Goal: Information Seeking & Learning: Learn about a topic

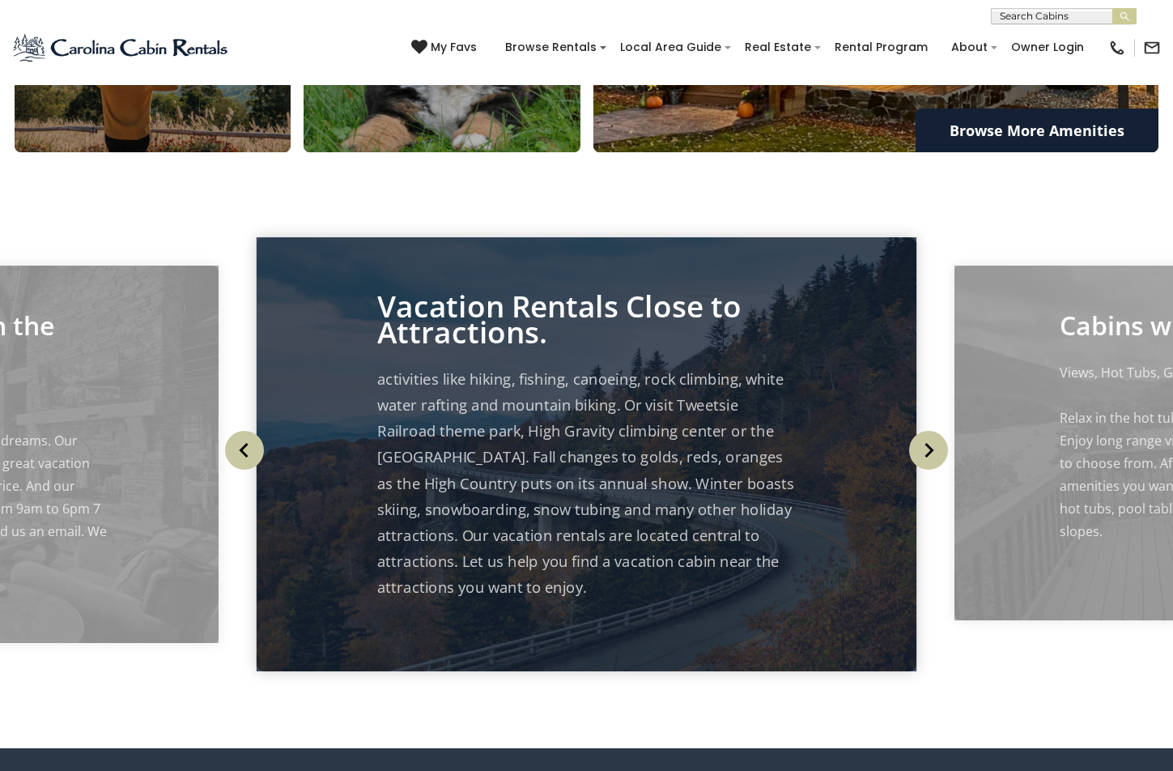
scroll to position [100, 0]
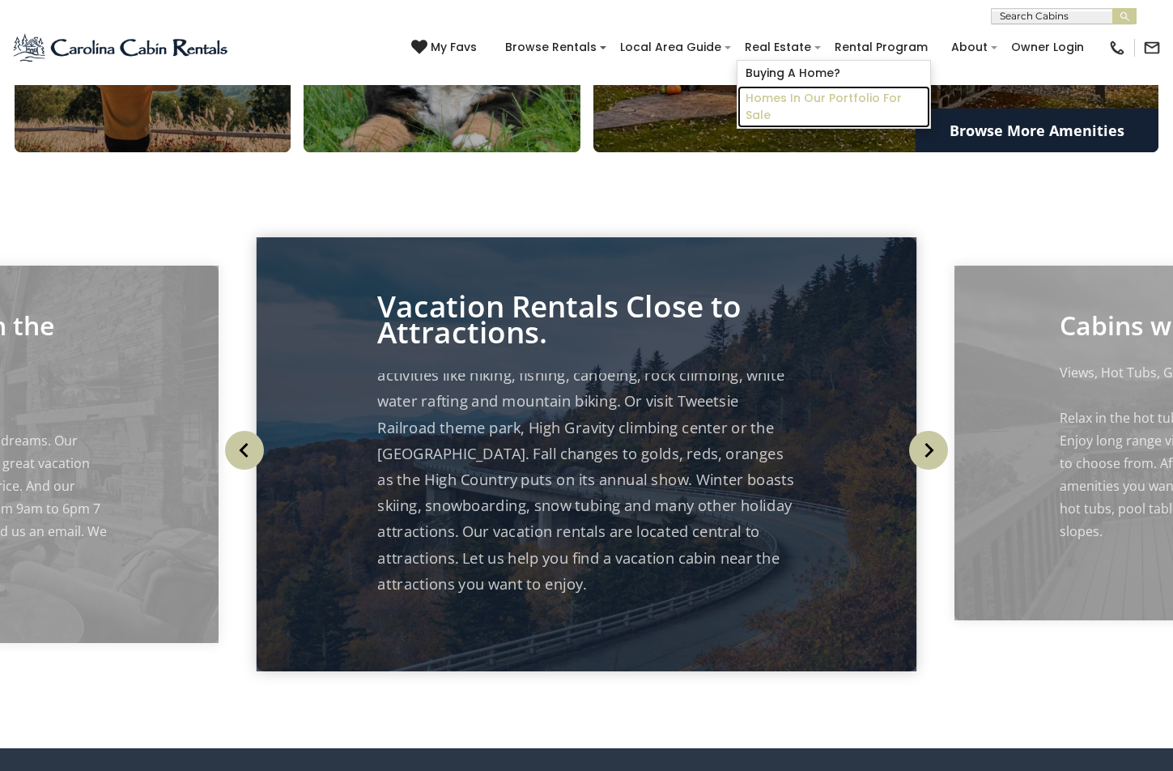
click at [807, 96] on link "Homes in Our Portfolio For Sale" at bounding box center [833, 107] width 193 height 42
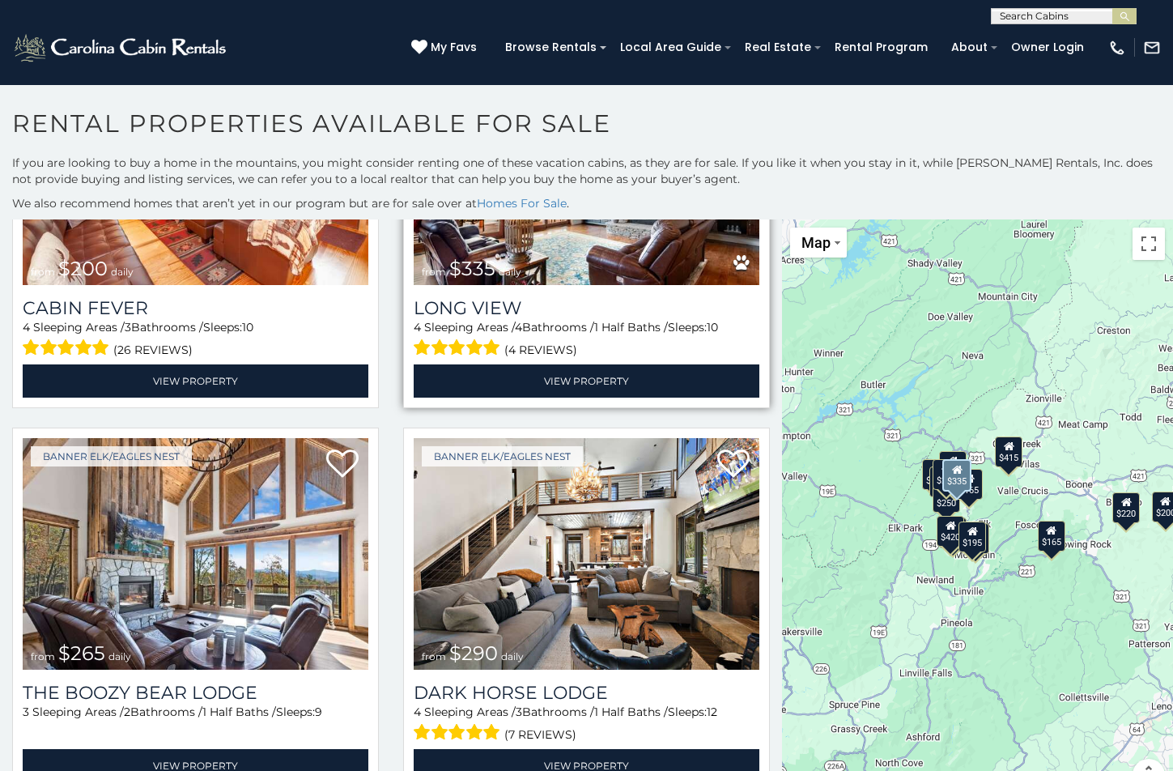
scroll to position [258, 0]
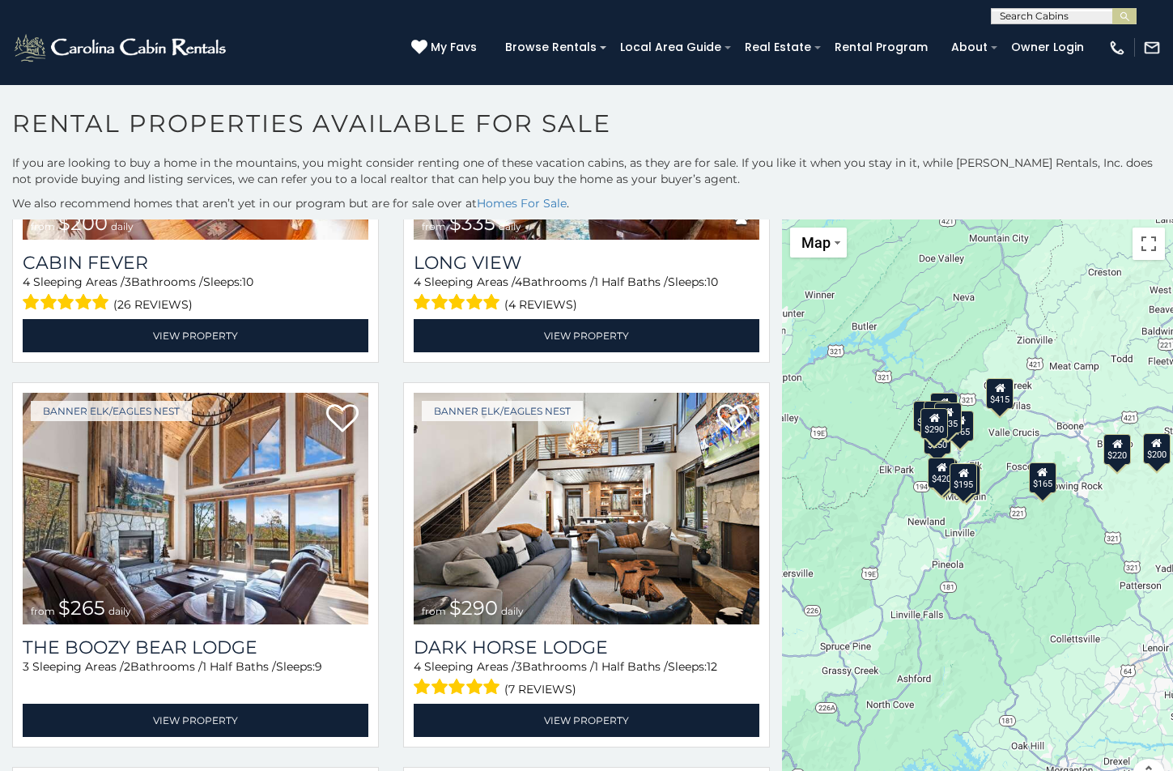
drag, startPoint x: 1052, startPoint y: 612, endPoint x: 1043, endPoint y: 552, distance: 60.6
click at [1043, 552] on div "$200 $335 $265 $290 $220 $250 $225 $165 $415 $290 $420 $195 $165 $425 $200 $135" at bounding box center [977, 514] width 391 height 591
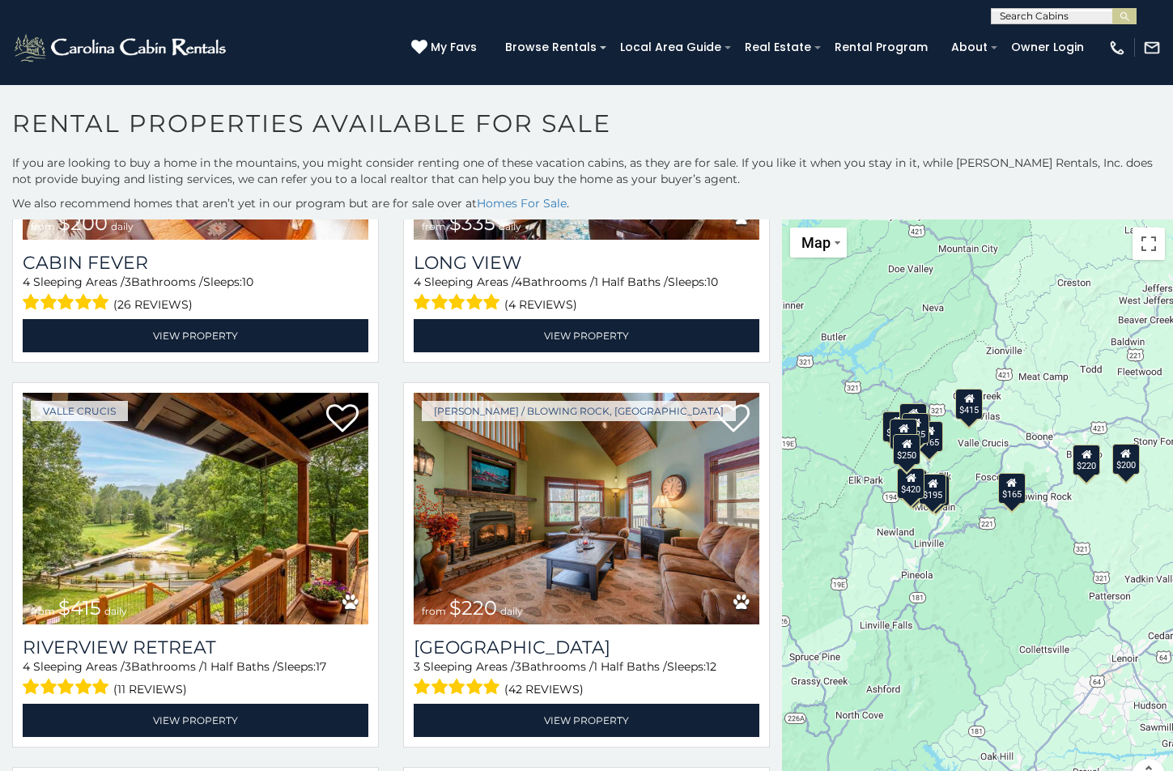
drag, startPoint x: 1031, startPoint y: 565, endPoint x: 998, endPoint y: 576, distance: 34.8
click at [998, 576] on div "$200 $335 $415 $220 $290 $265 $165 $135 $165 $225 $425 $200 $195 $420 $290 $250" at bounding box center [977, 514] width 391 height 591
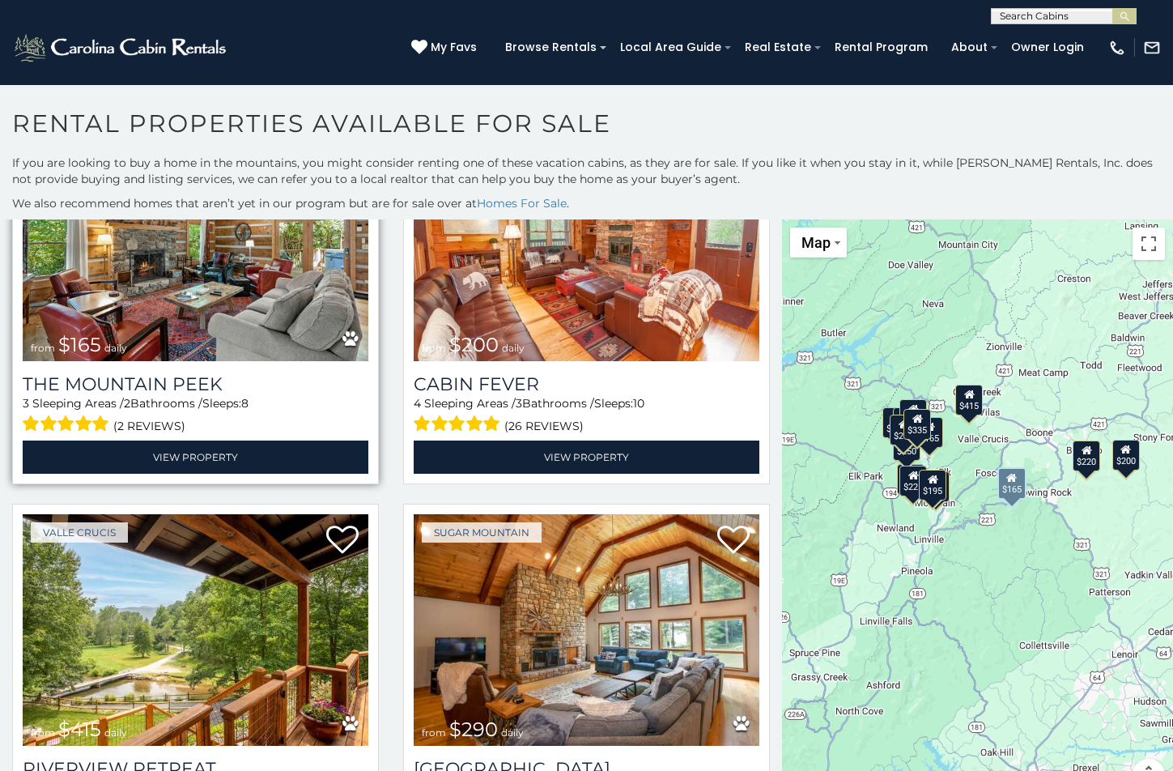
scroll to position [2127, 0]
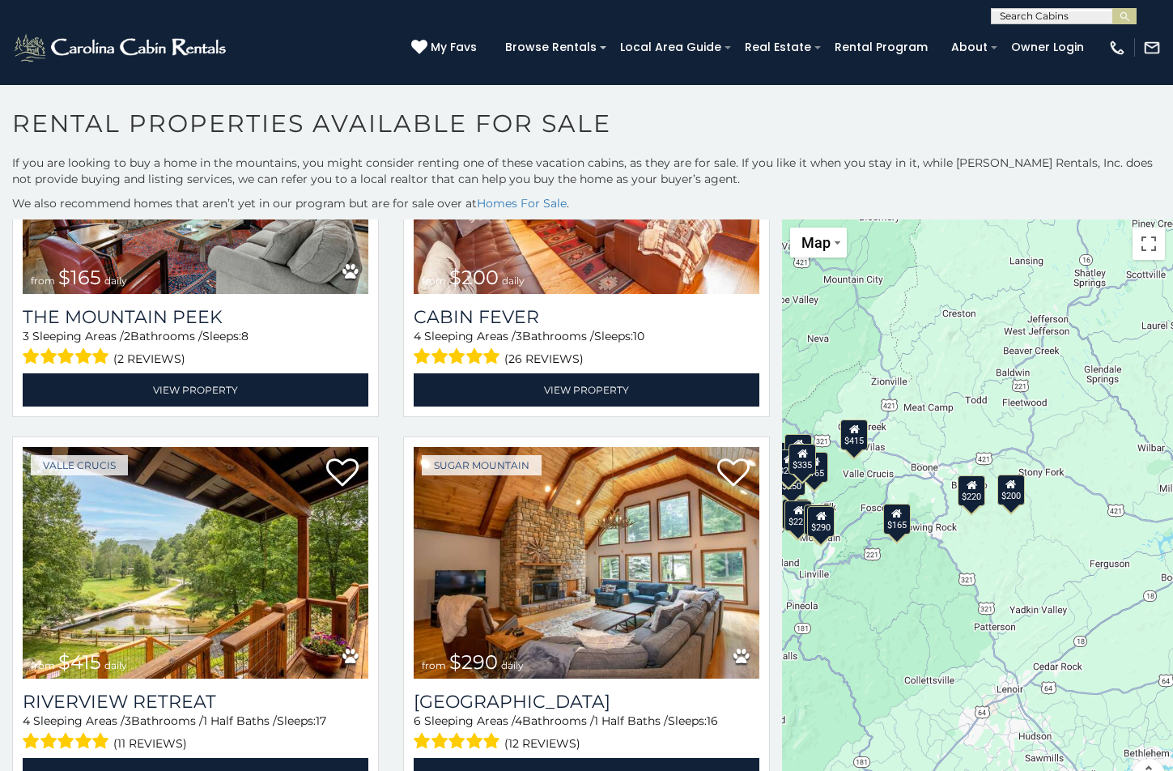
drag, startPoint x: 1013, startPoint y: 578, endPoint x: 891, endPoint y: 615, distance: 127.0
click at [891, 615] on div "$265 $220 $165 $250 $200 $225 $425 $195 $290 $335 $165 $200 $415 $290 $135 $420" at bounding box center [977, 514] width 391 height 591
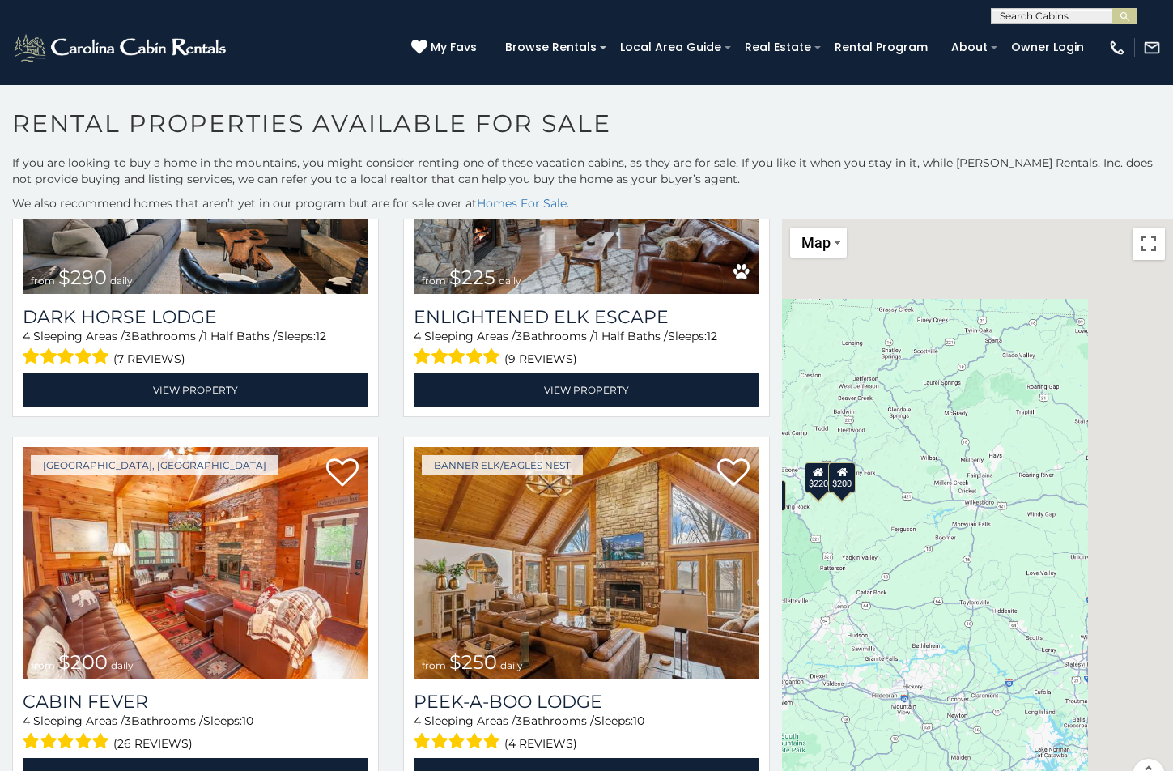
drag, startPoint x: 1047, startPoint y: 627, endPoint x: 756, endPoint y: 601, distance: 291.7
click at [741, 219] on main "**********" at bounding box center [586, 219] width 1173 height 0
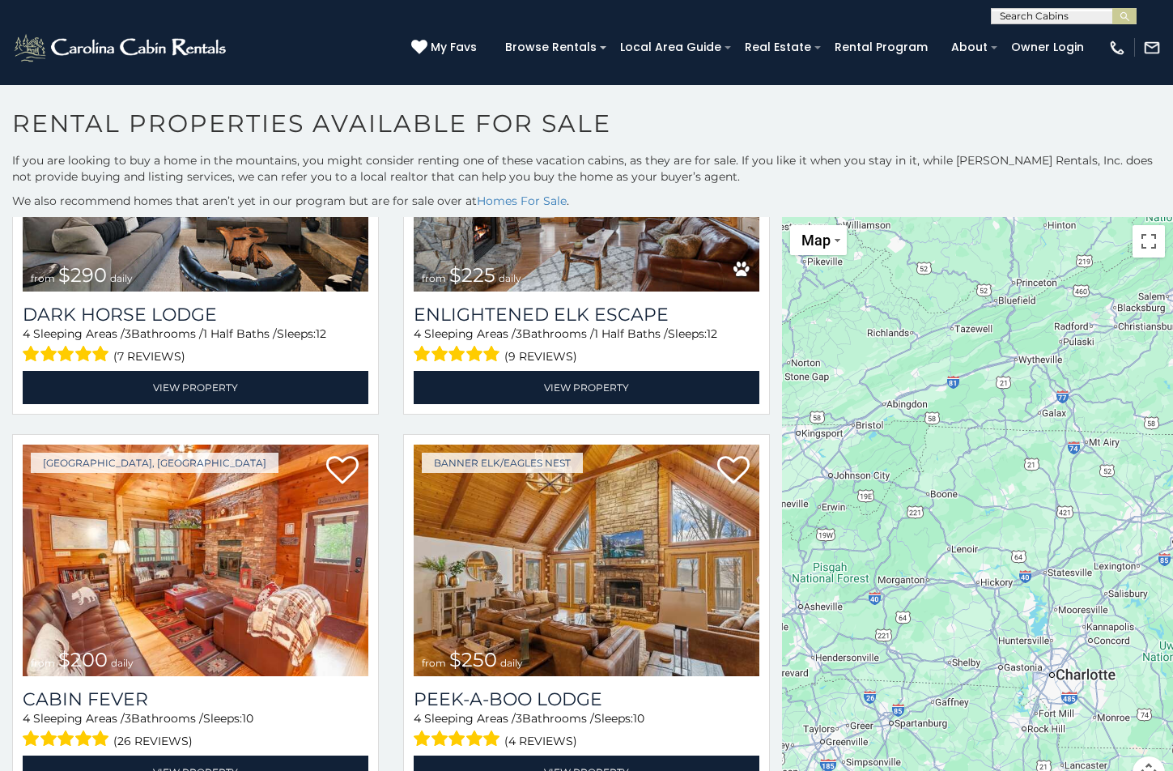
scroll to position [3, 0]
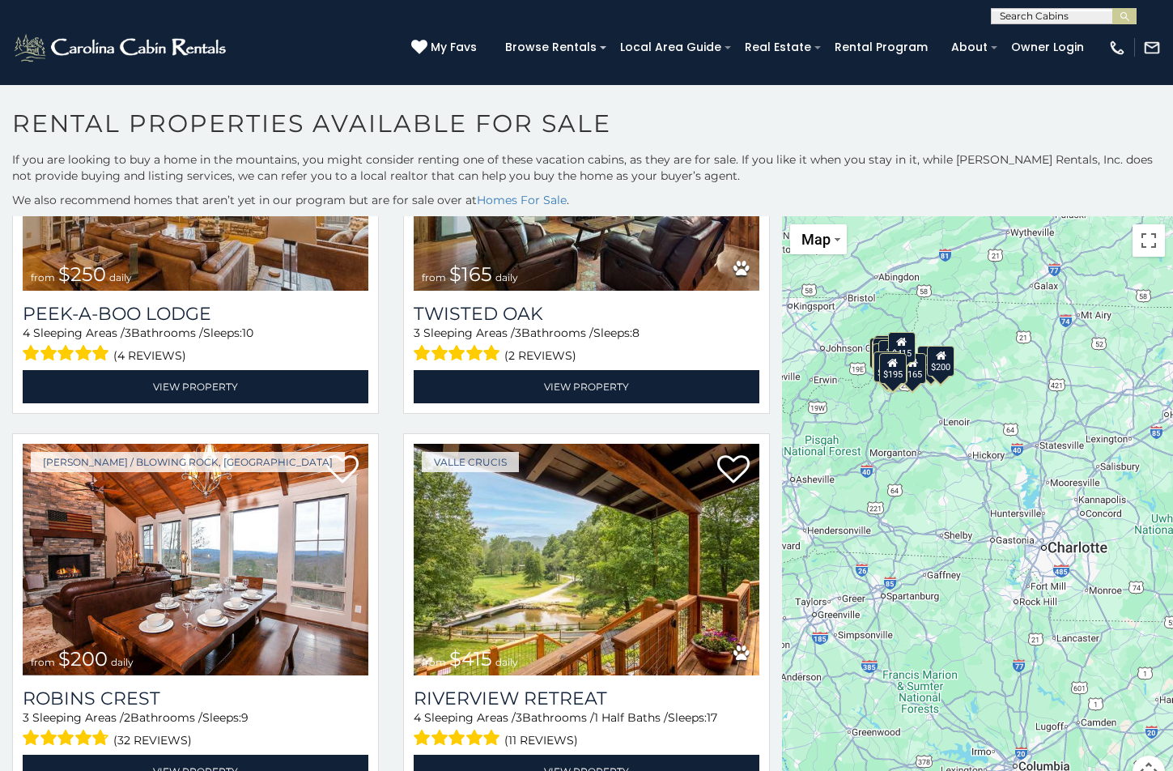
drag, startPoint x: 992, startPoint y: 571, endPoint x: 981, endPoint y: 456, distance: 115.4
click at [981, 456] on div "$220 $165 $335 $265 $425 $225 $135 $290 $290 $200 $250 $165 $200 $415 $420 $195" at bounding box center [977, 511] width 391 height 591
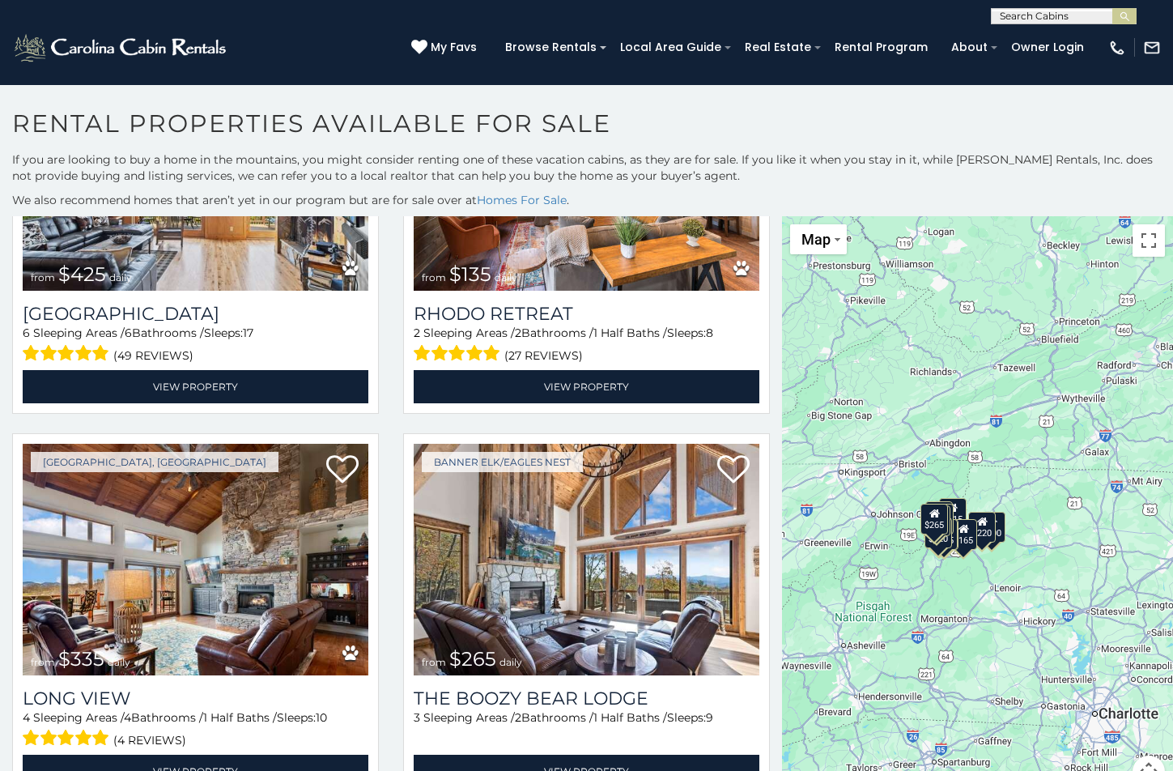
drag, startPoint x: 906, startPoint y: 454, endPoint x: 957, endPoint y: 618, distance: 172.0
click at [957, 618] on div "$200 $220 $165 $415 $200 $225 $165 $290 $250 $195 $425 $135 $335 $265 $420 $290" at bounding box center [977, 511] width 391 height 591
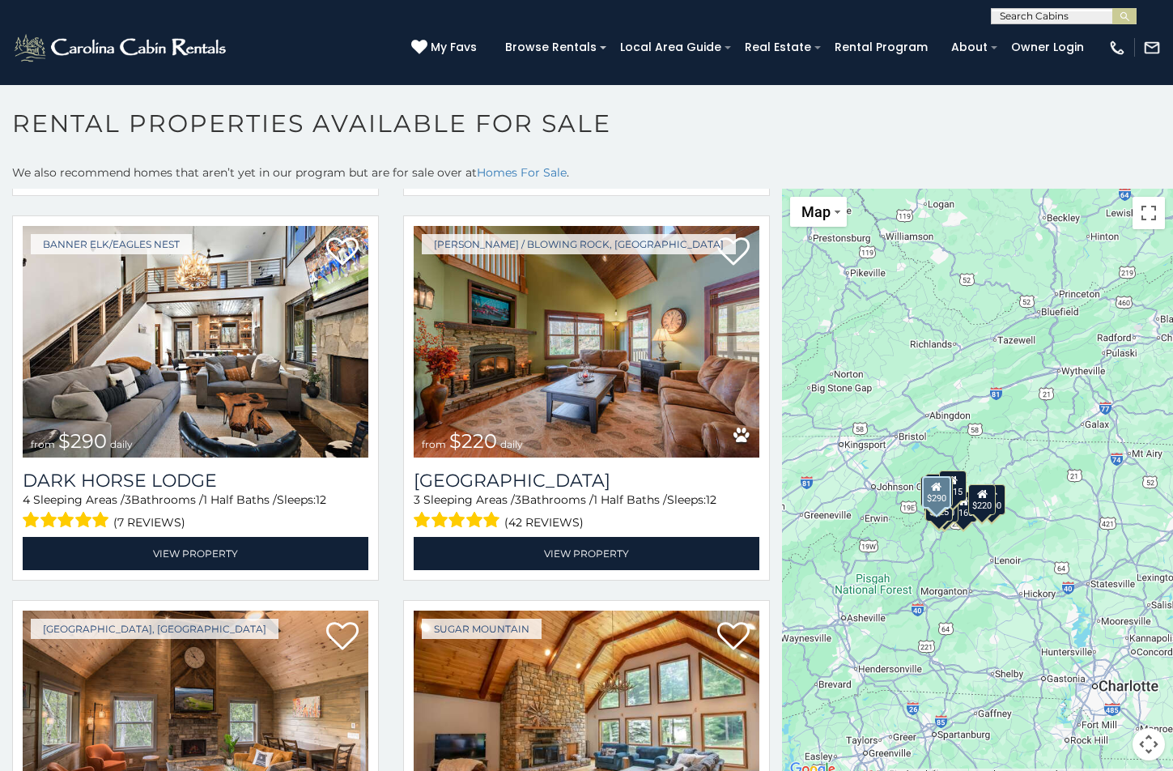
scroll to position [1431, 0]
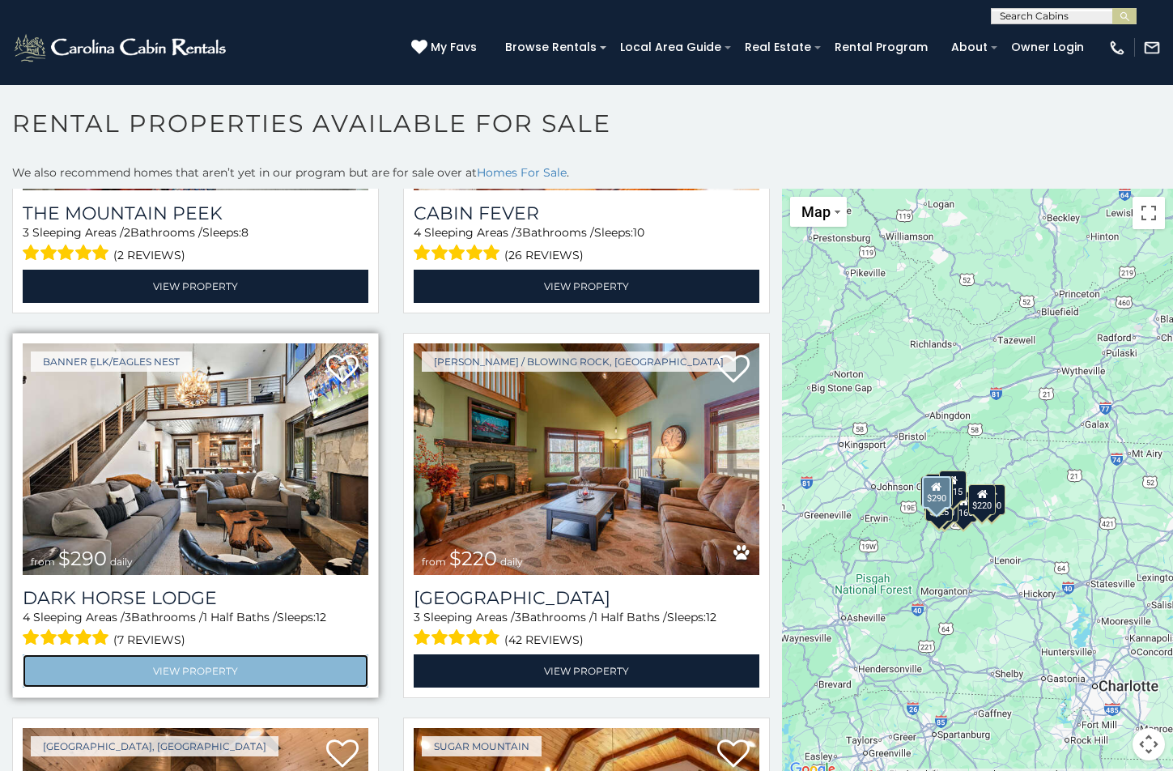
click at [181, 654] on link "View Property" at bounding box center [196, 670] width 346 height 33
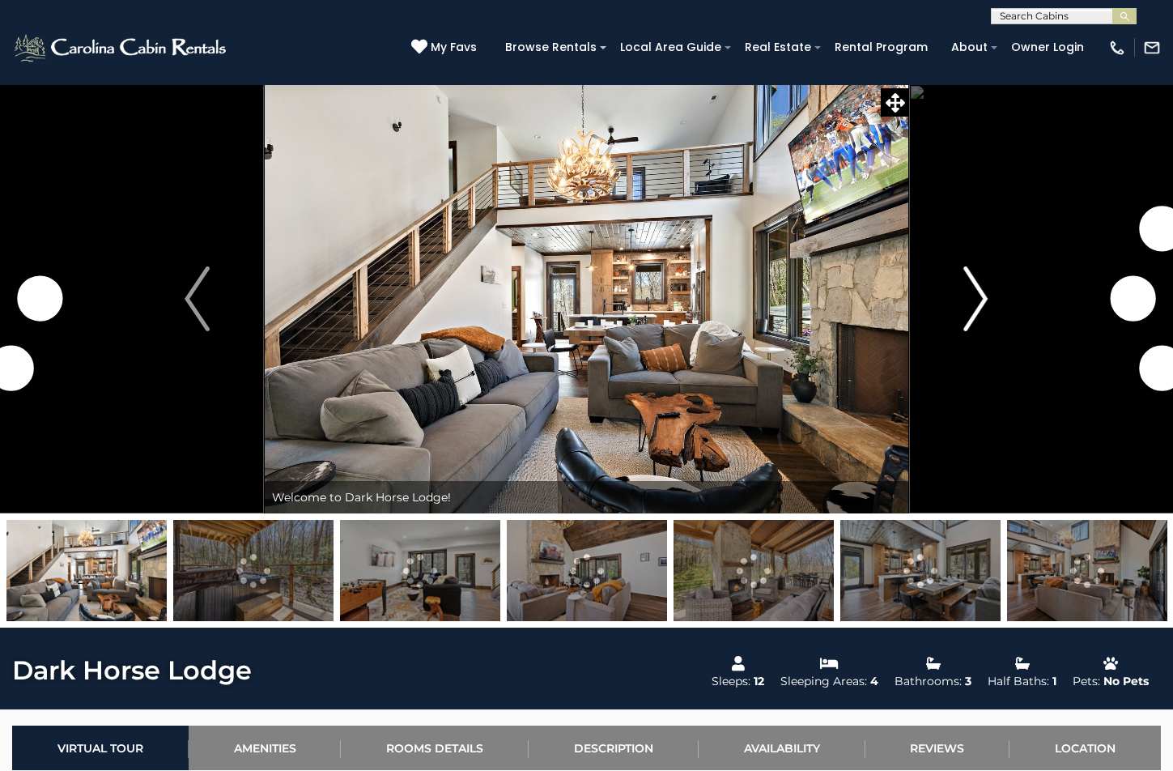
click at [970, 297] on img "Next" at bounding box center [975, 298] width 24 height 65
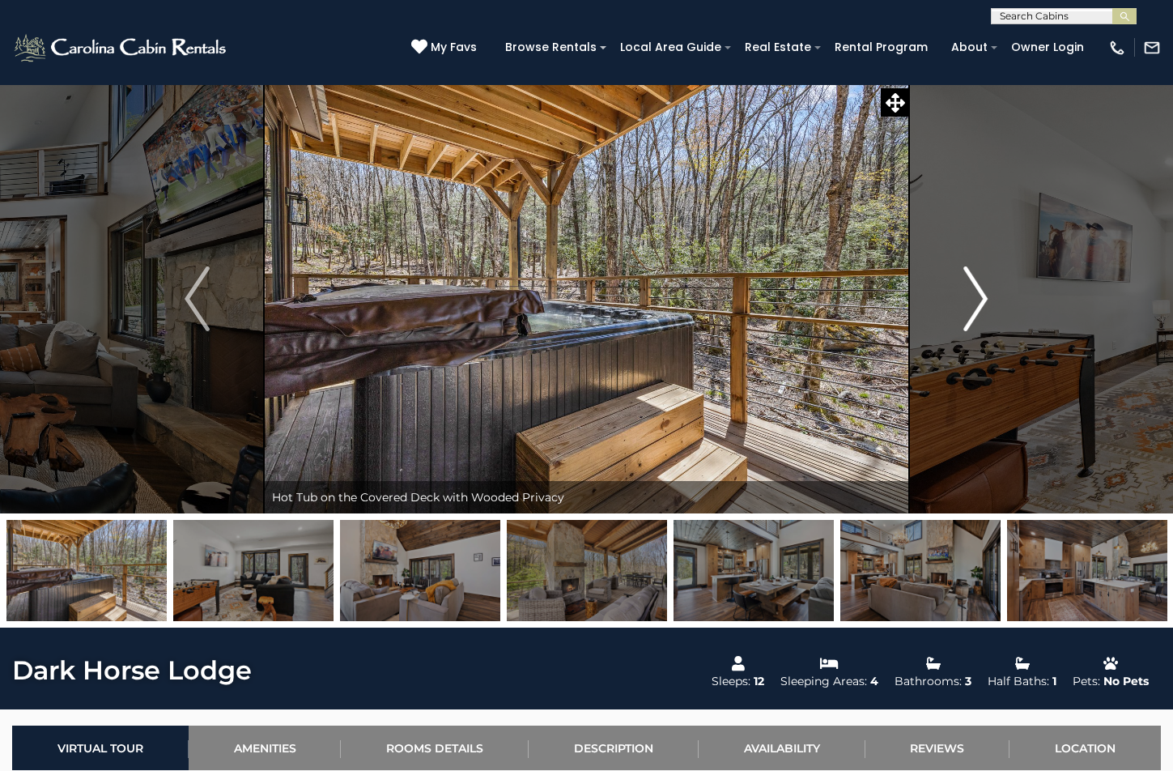
click at [969, 297] on img "Next" at bounding box center [975, 298] width 24 height 65
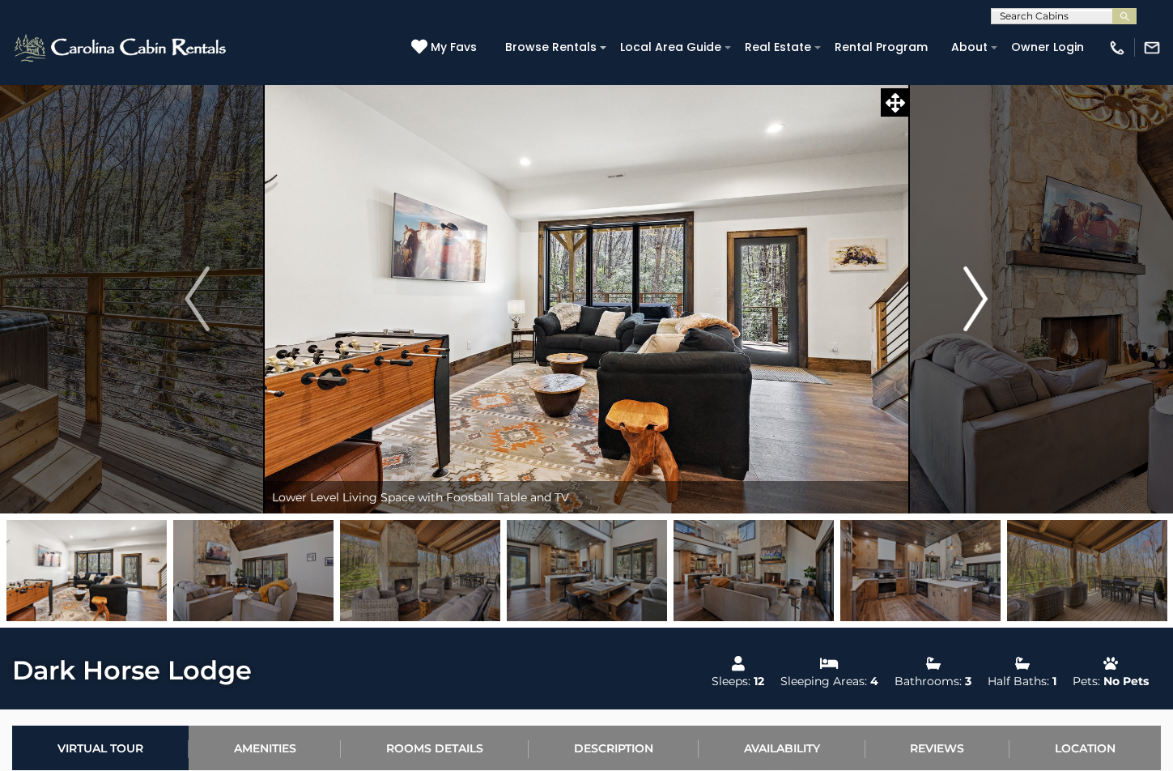
click at [975, 289] on img "Next" at bounding box center [975, 298] width 24 height 65
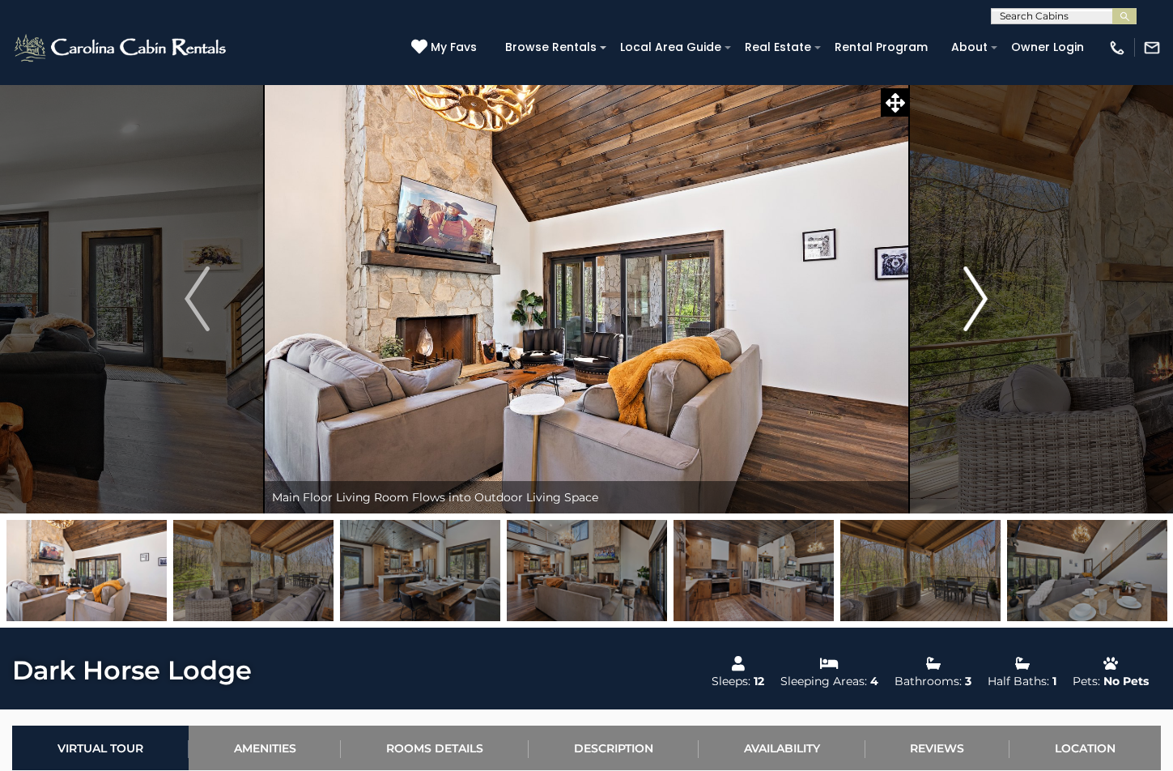
click at [980, 299] on img "Next" at bounding box center [975, 298] width 24 height 65
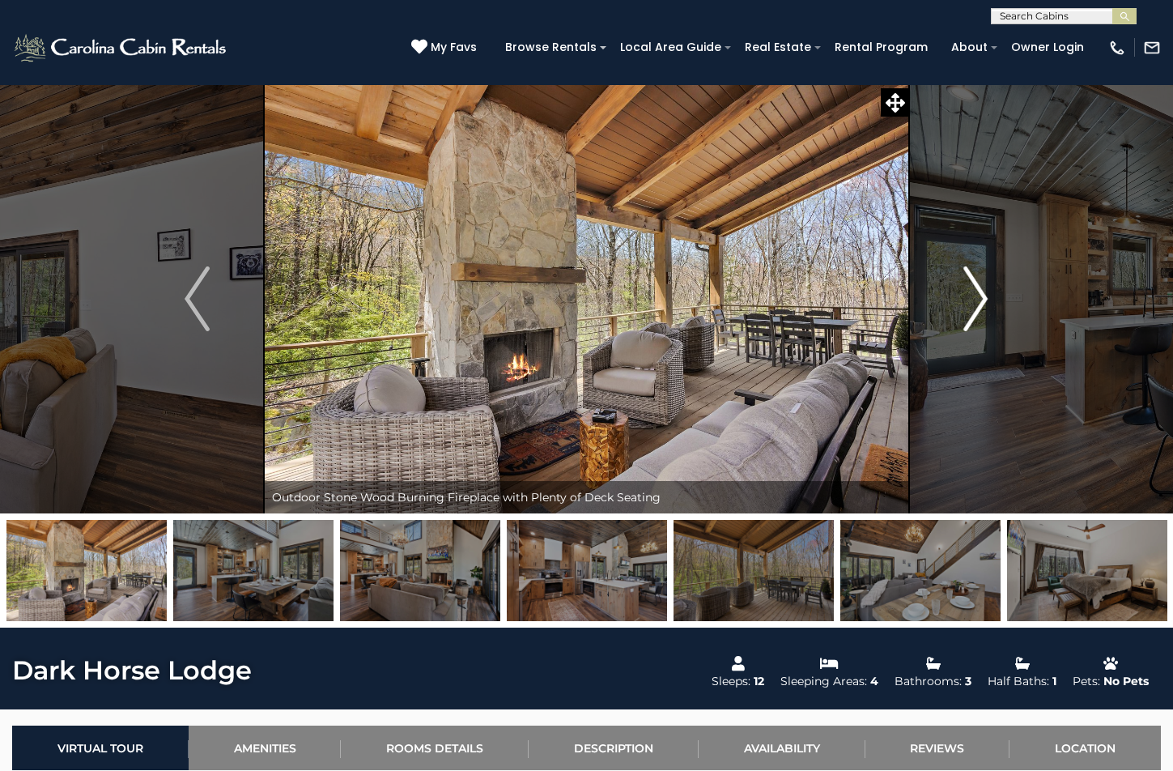
click at [980, 299] on img "Next" at bounding box center [975, 298] width 24 height 65
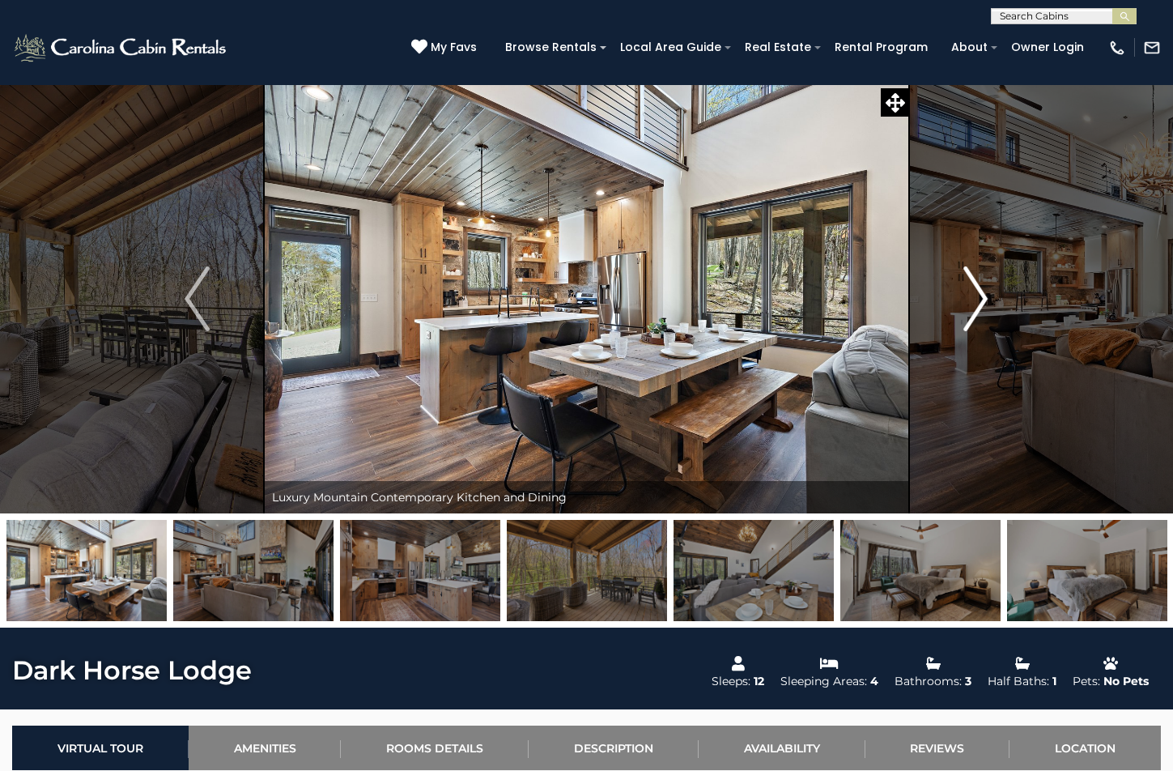
click at [980, 299] on img "Next" at bounding box center [975, 298] width 24 height 65
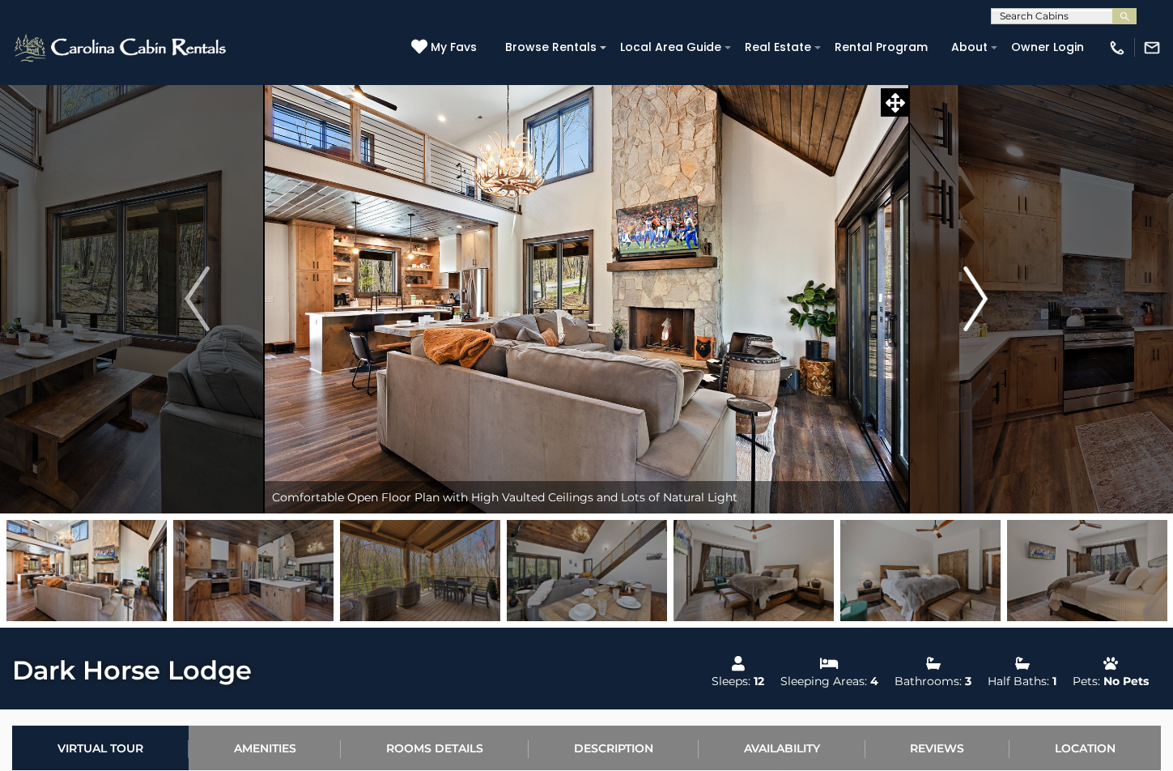
click at [980, 299] on img "Next" at bounding box center [975, 298] width 24 height 65
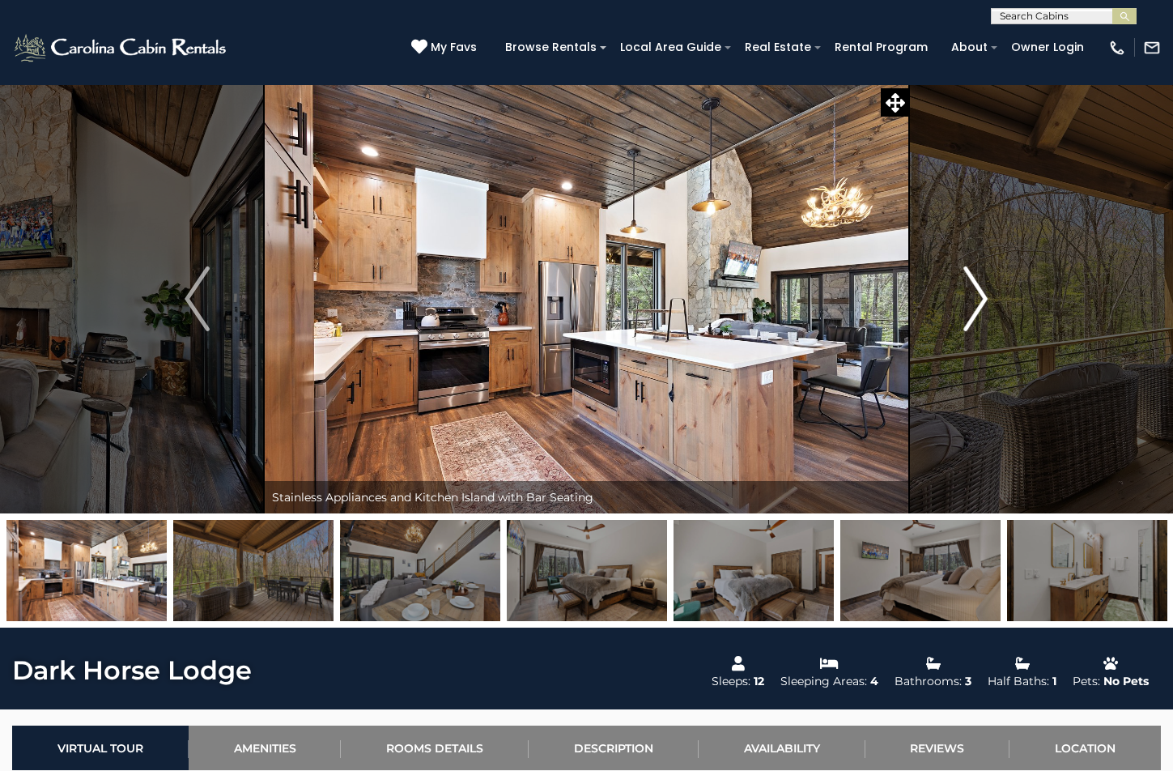
click at [980, 299] on img "Next" at bounding box center [975, 298] width 24 height 65
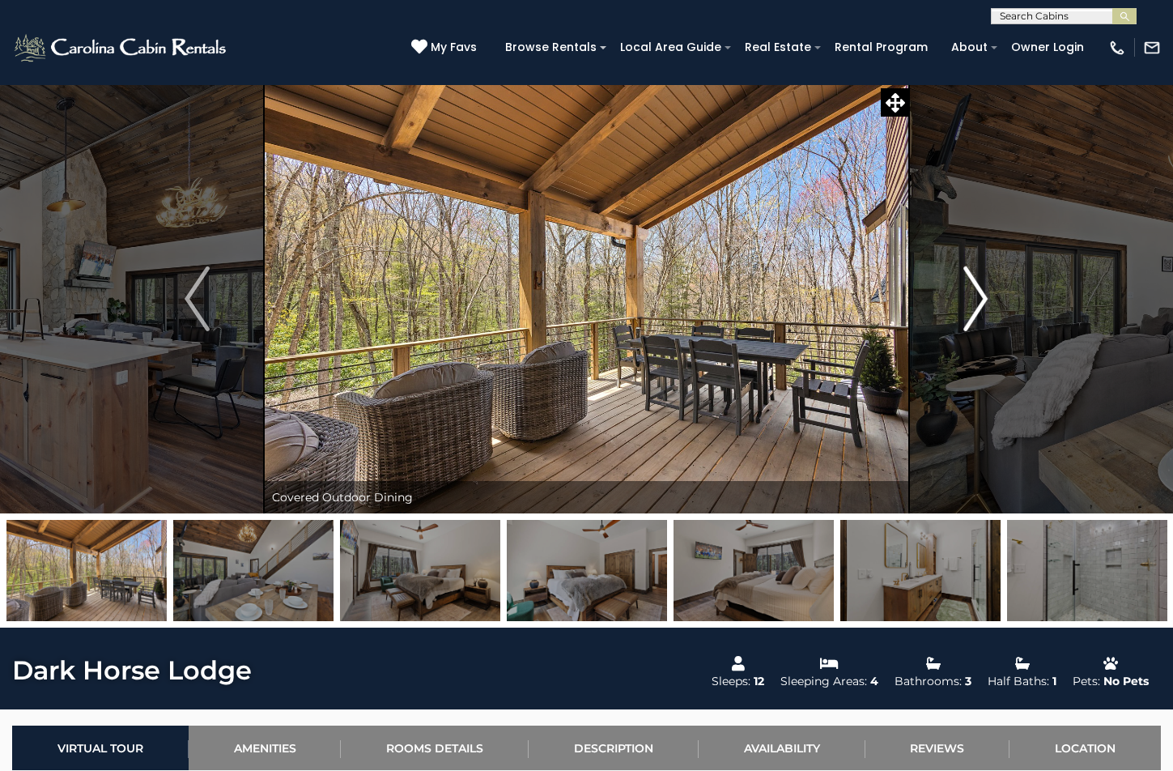
click at [980, 299] on img "Next" at bounding box center [975, 298] width 24 height 65
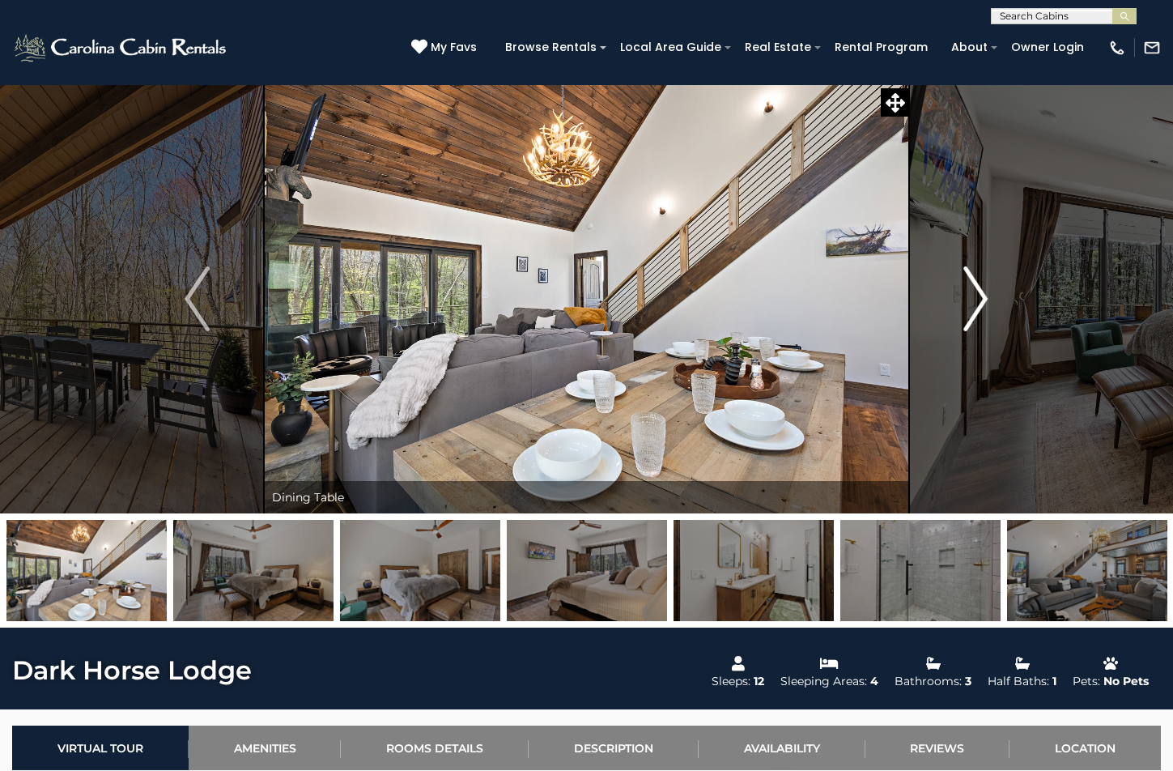
click at [980, 299] on img "Next" at bounding box center [975, 298] width 24 height 65
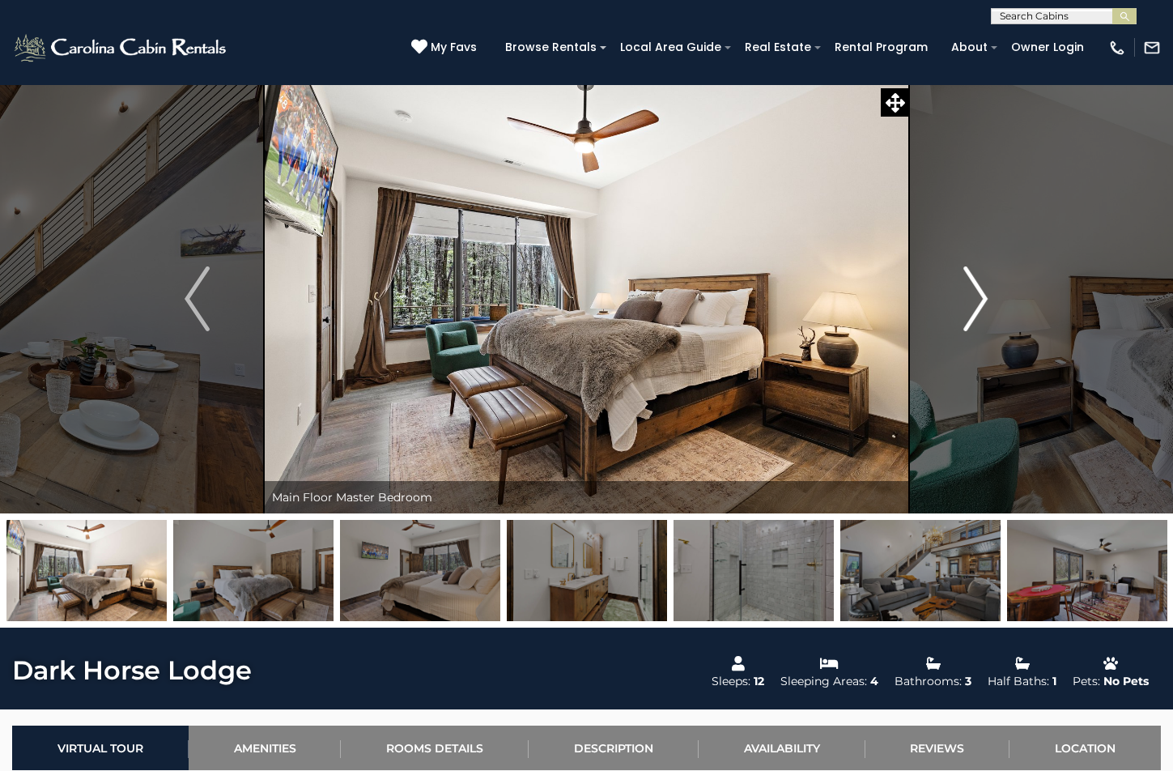
click at [980, 299] on img "Next" at bounding box center [975, 298] width 24 height 65
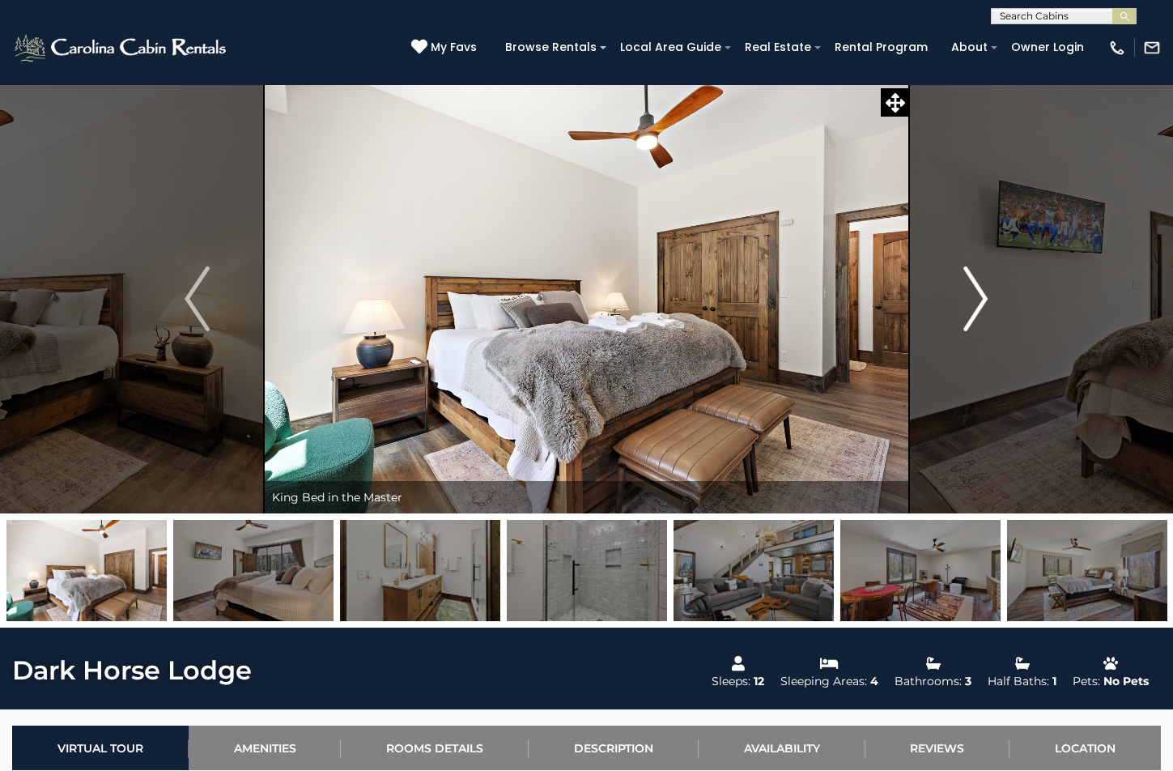
click at [980, 299] on img "Next" at bounding box center [975, 298] width 24 height 65
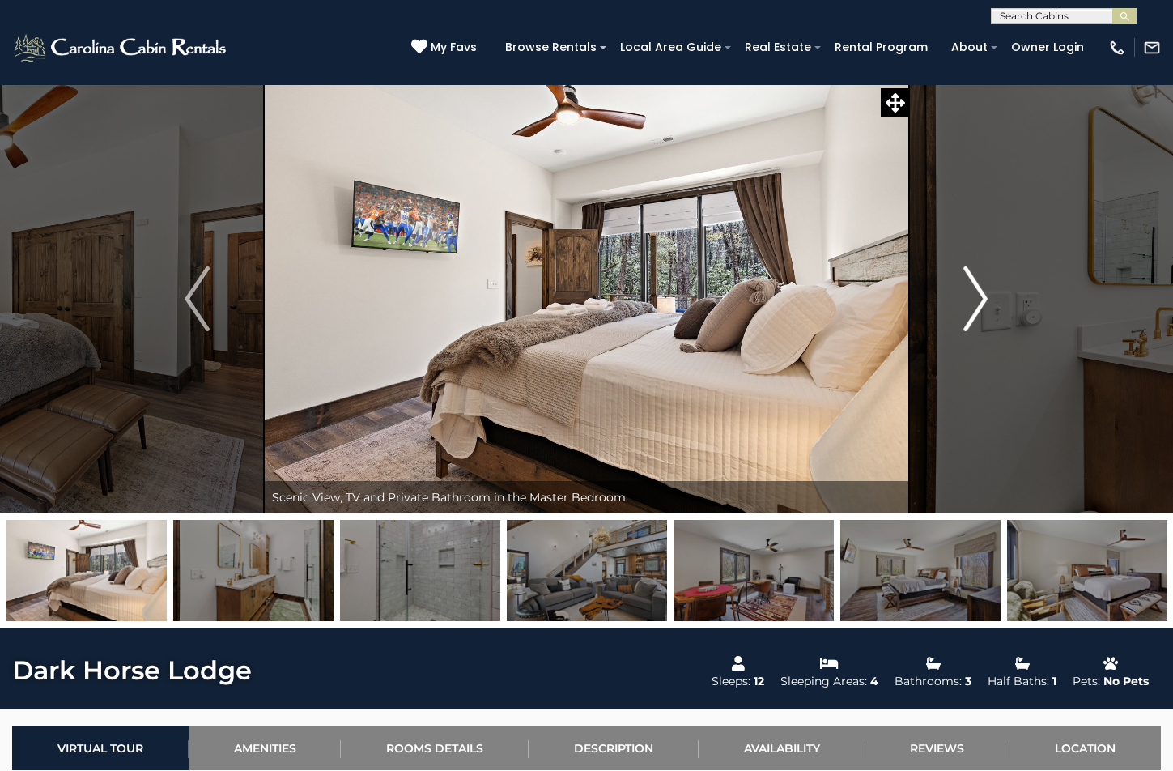
click at [980, 299] on img "Next" at bounding box center [975, 298] width 24 height 65
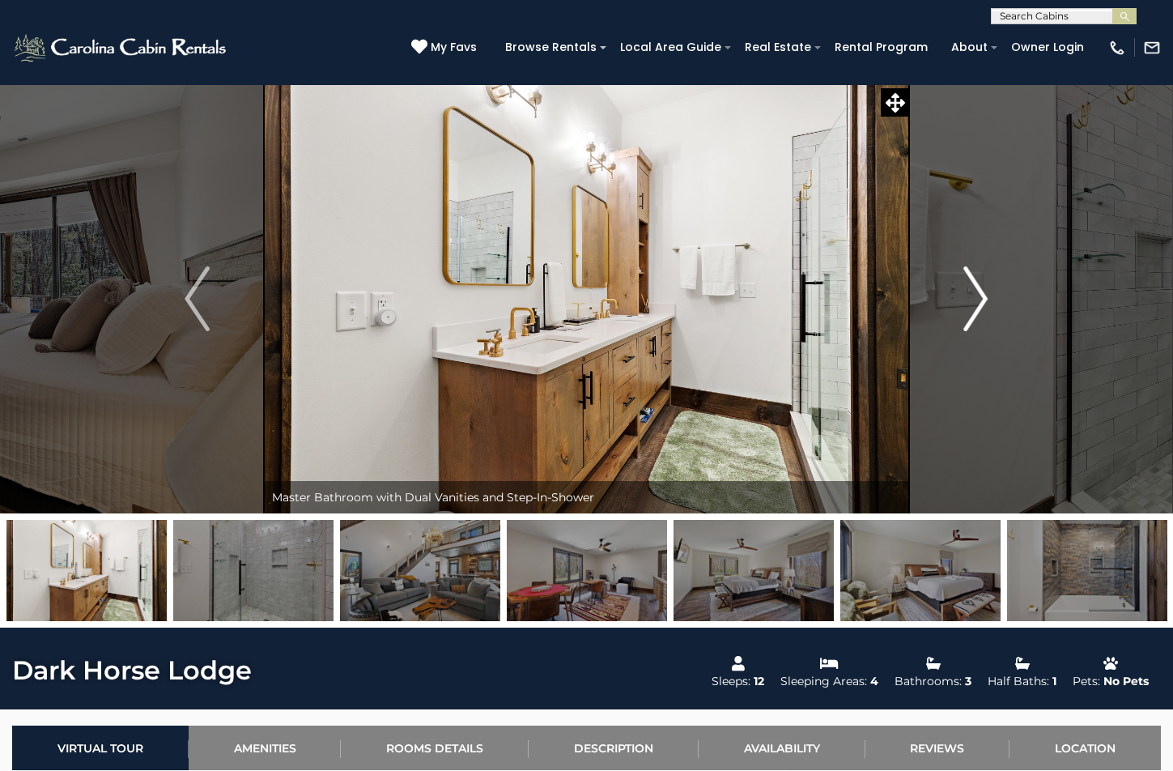
click at [980, 299] on img "Next" at bounding box center [975, 298] width 24 height 65
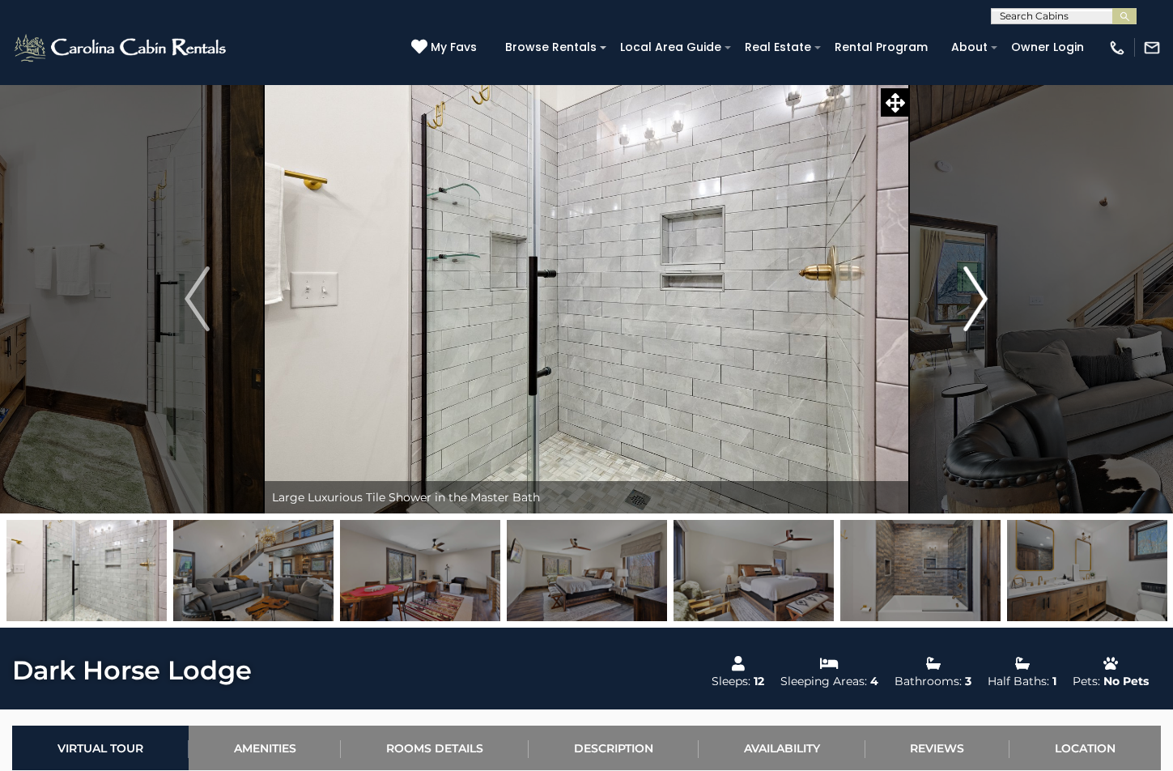
click at [980, 299] on img "Next" at bounding box center [975, 298] width 24 height 65
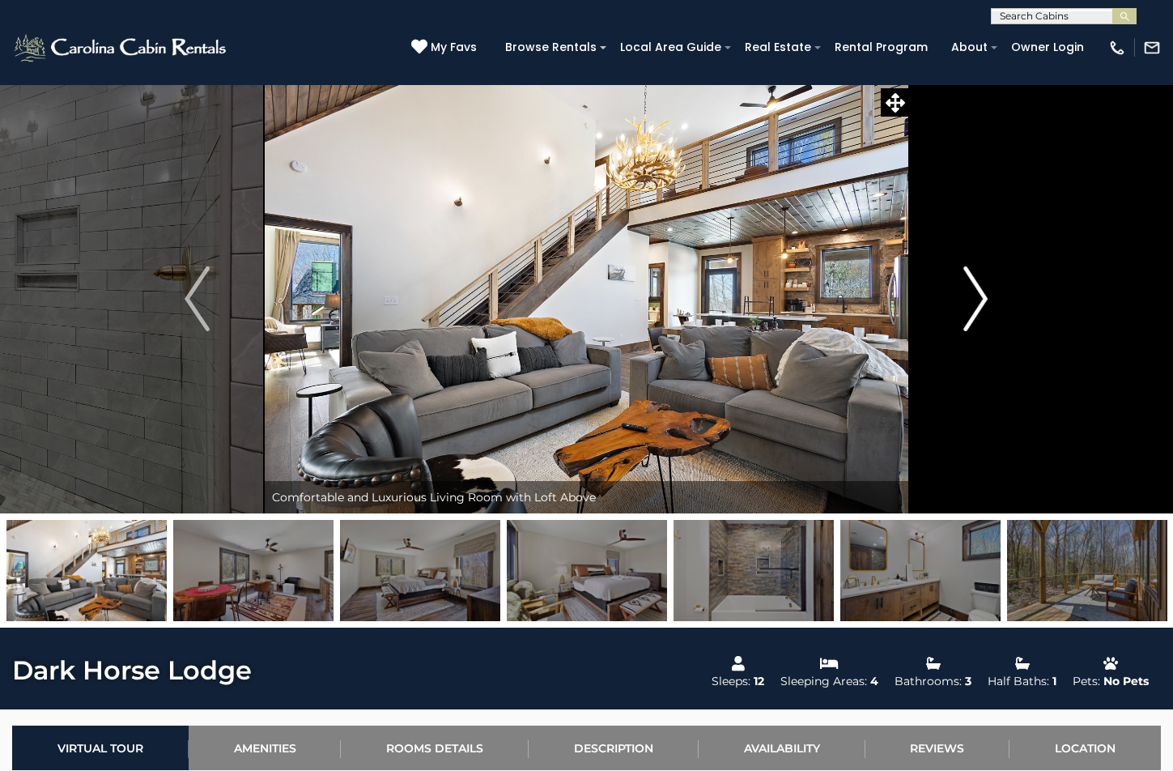
click at [980, 299] on img "Next" at bounding box center [975, 298] width 24 height 65
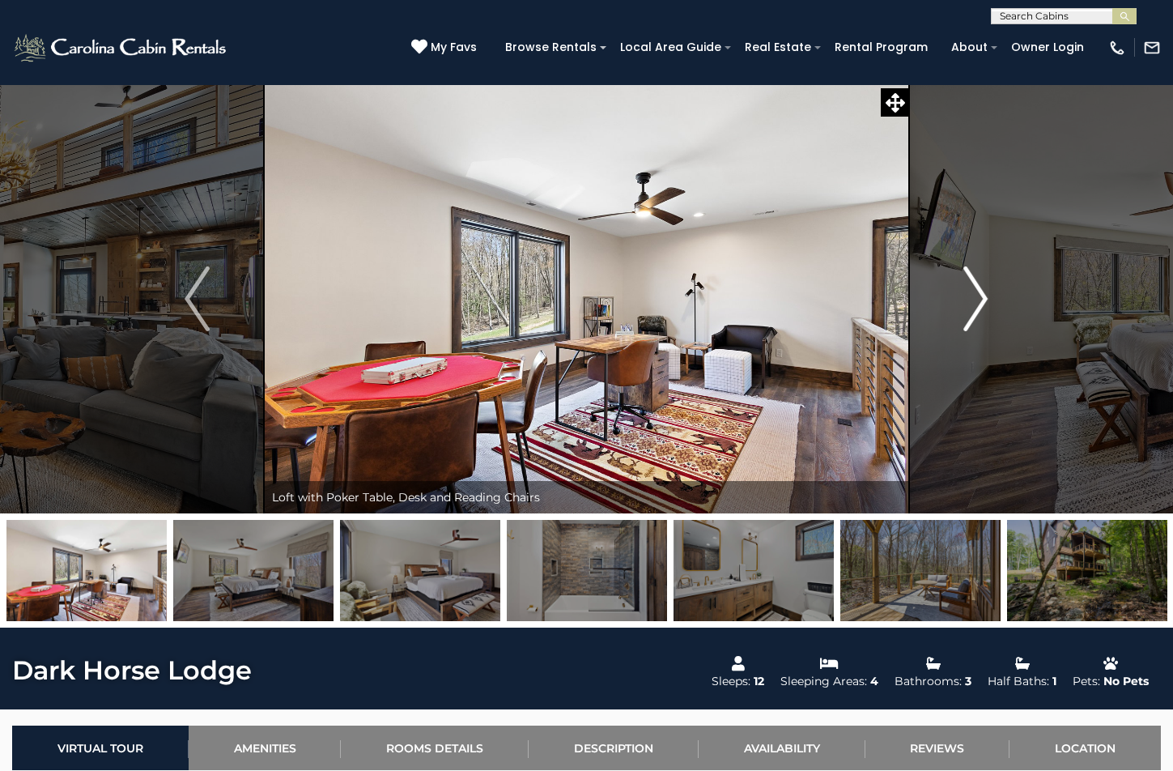
click at [980, 299] on img "Next" at bounding box center [975, 298] width 24 height 65
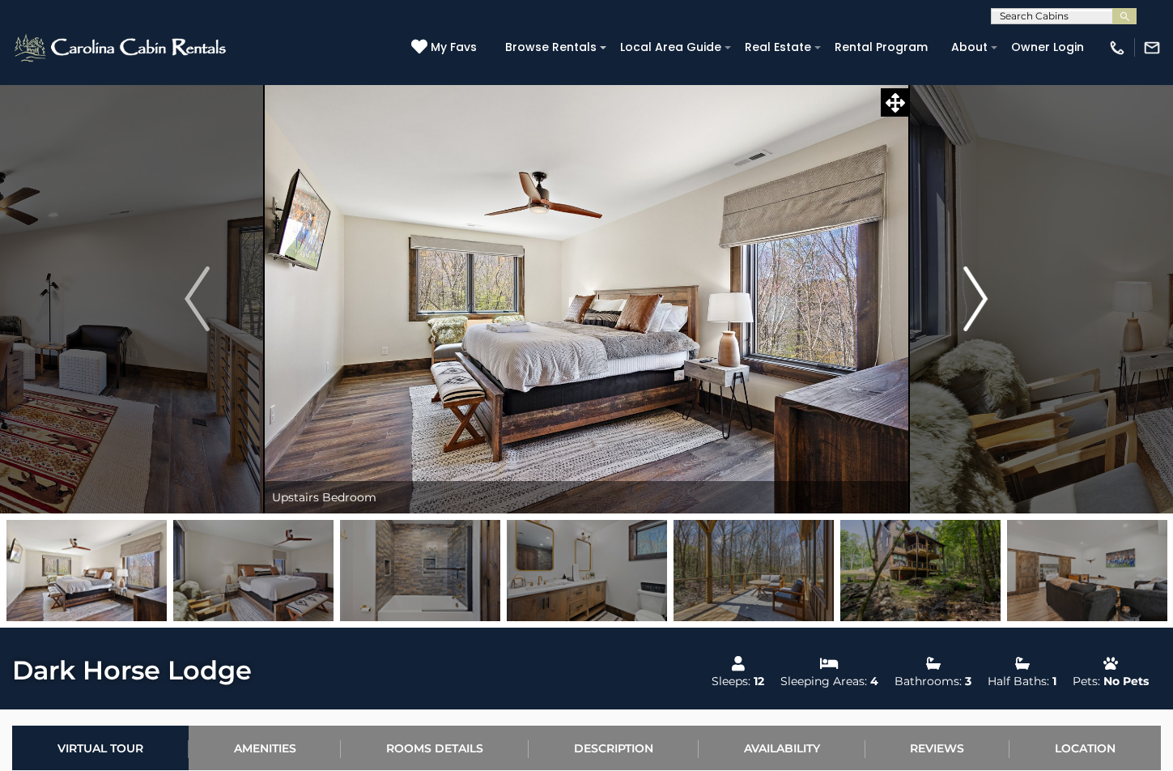
click at [980, 299] on img "Next" at bounding box center [975, 298] width 24 height 65
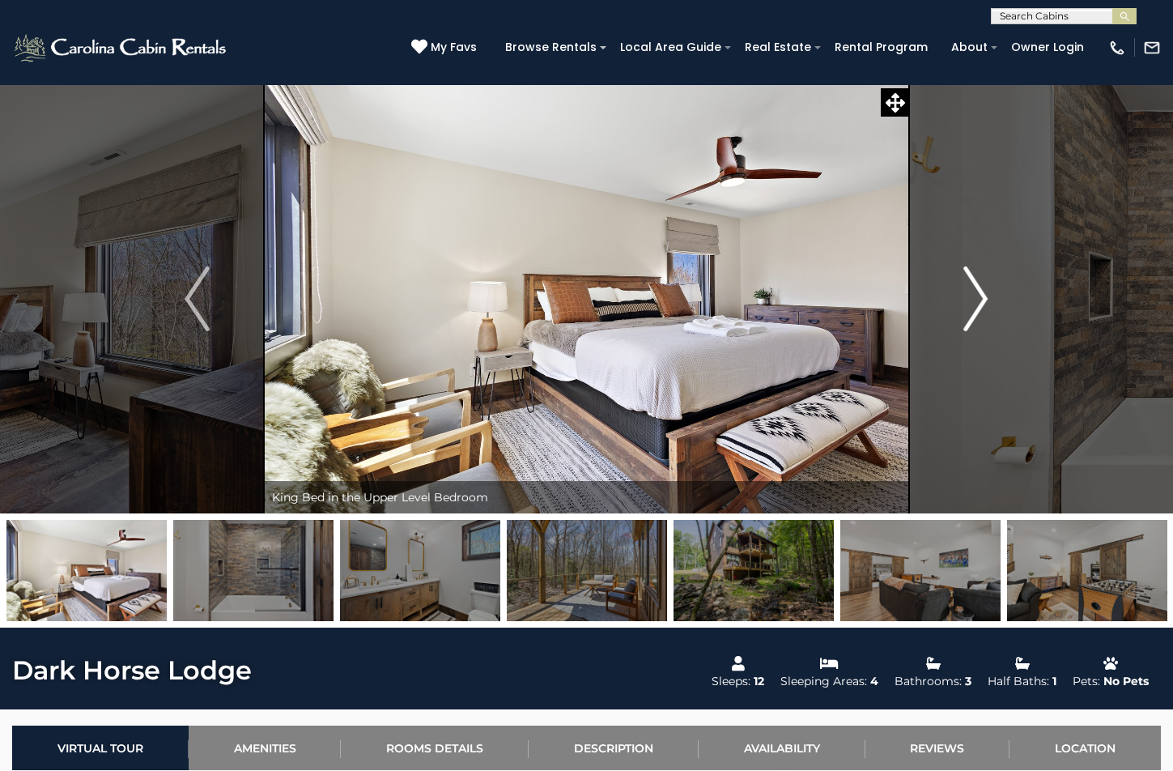
click at [980, 299] on img "Next" at bounding box center [975, 298] width 24 height 65
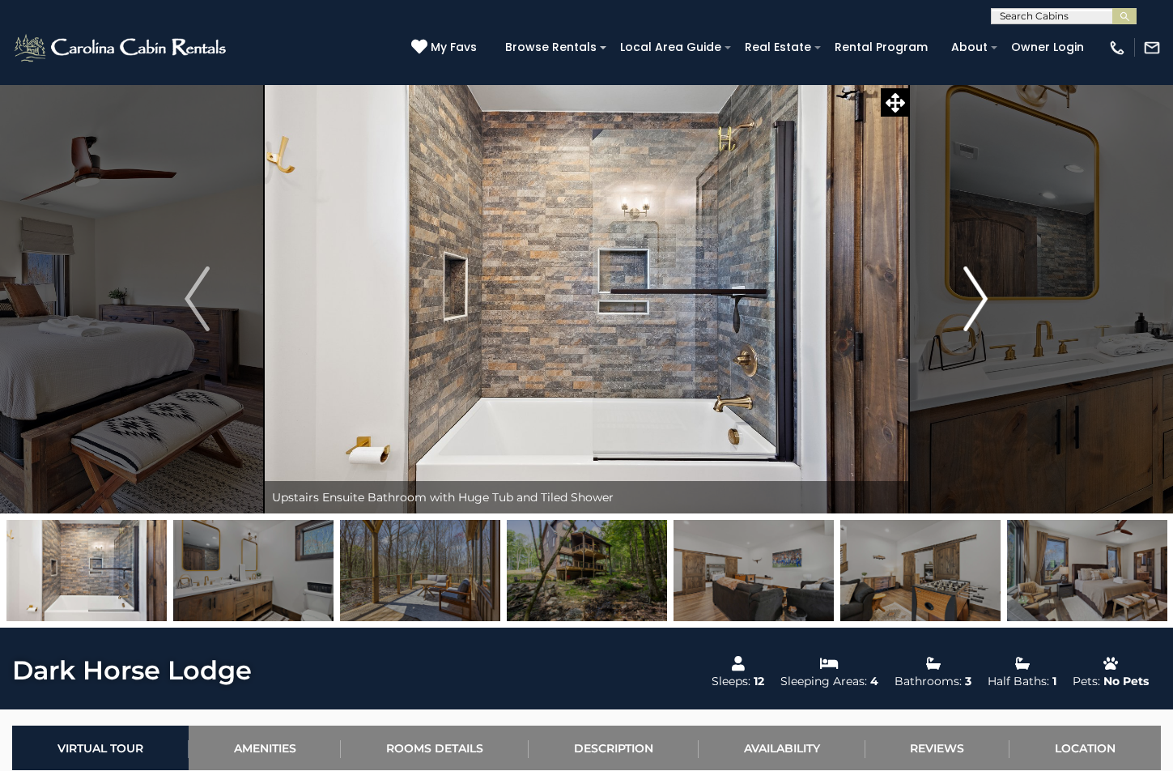
click at [980, 299] on img "Next" at bounding box center [975, 298] width 24 height 65
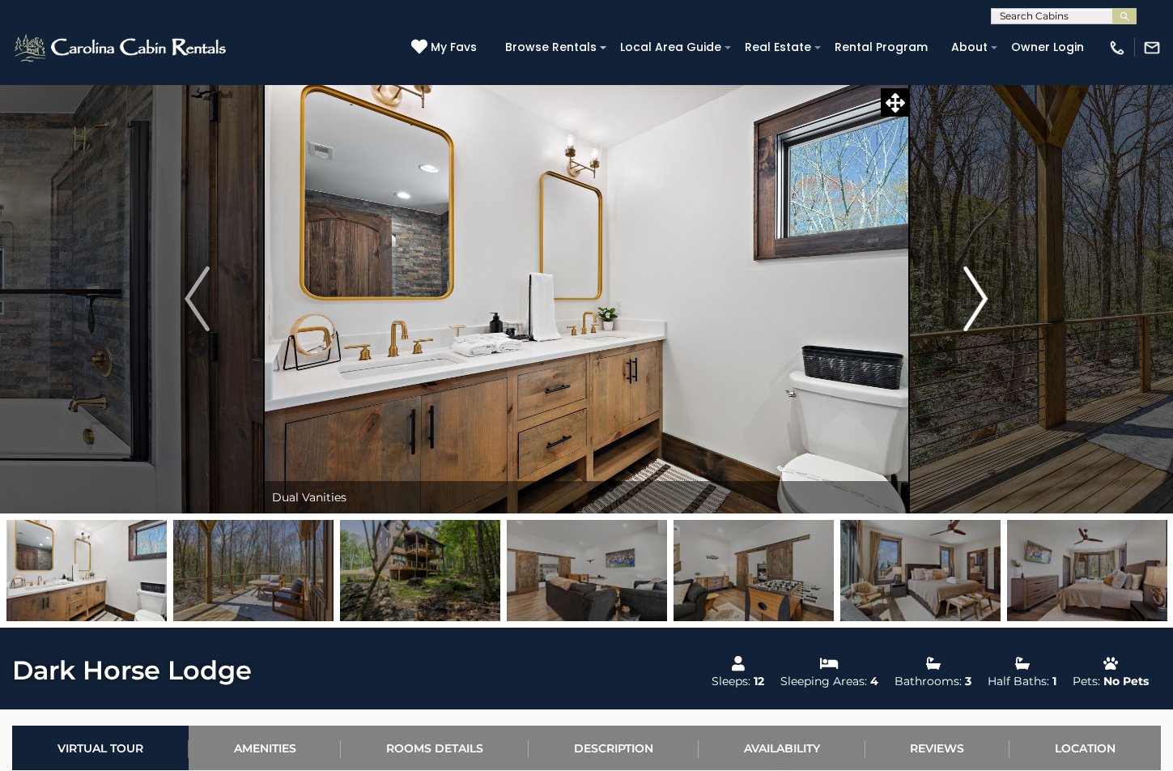
click at [980, 299] on img "Next" at bounding box center [975, 298] width 24 height 65
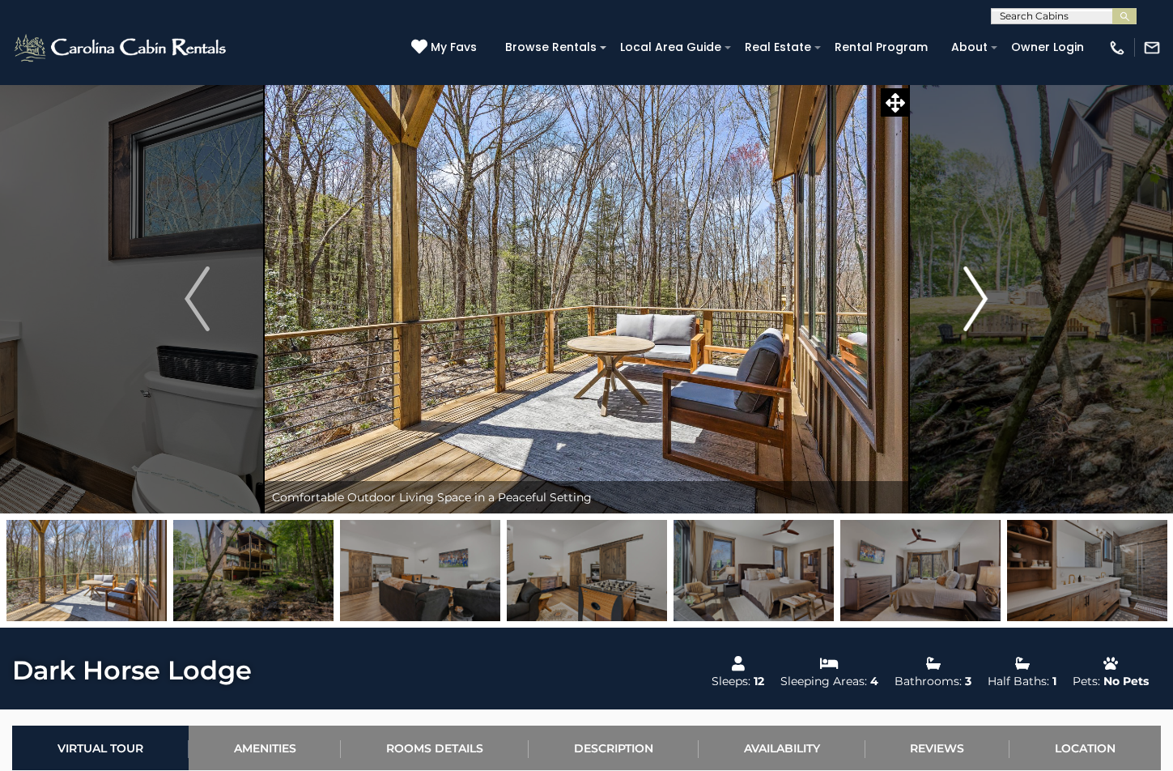
click at [980, 299] on img "Next" at bounding box center [975, 298] width 24 height 65
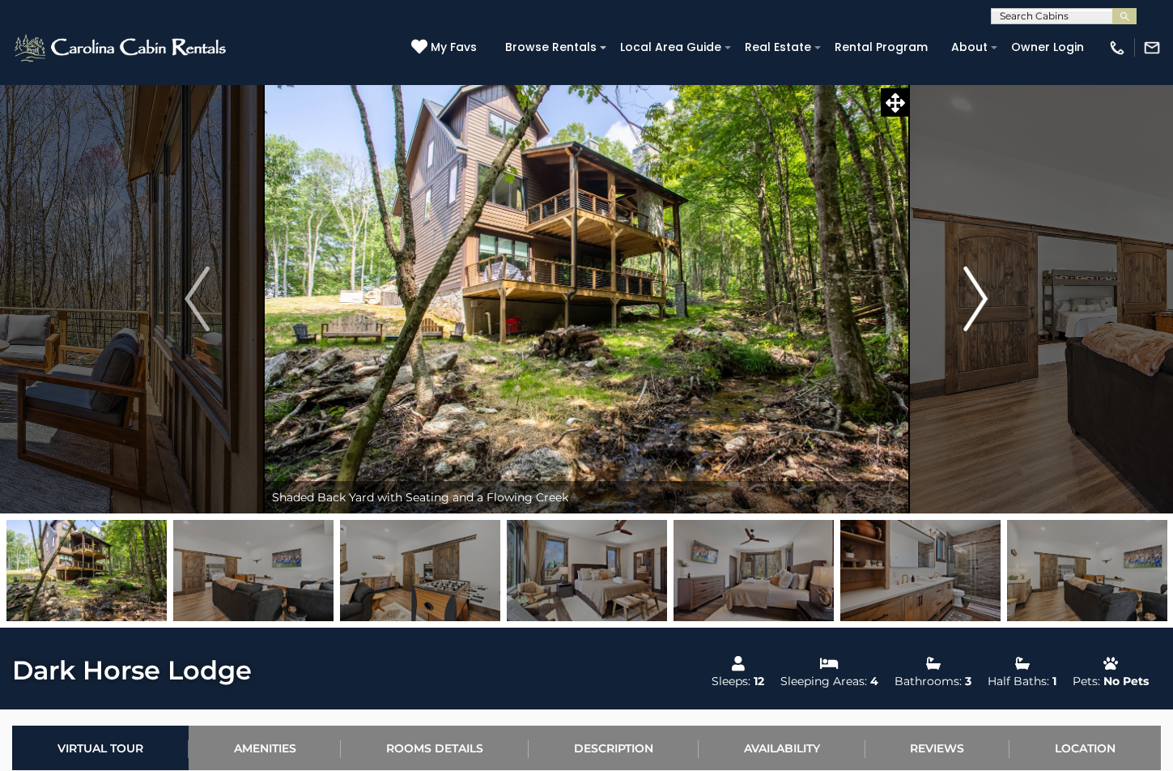
click at [980, 299] on img "Next" at bounding box center [975, 298] width 24 height 65
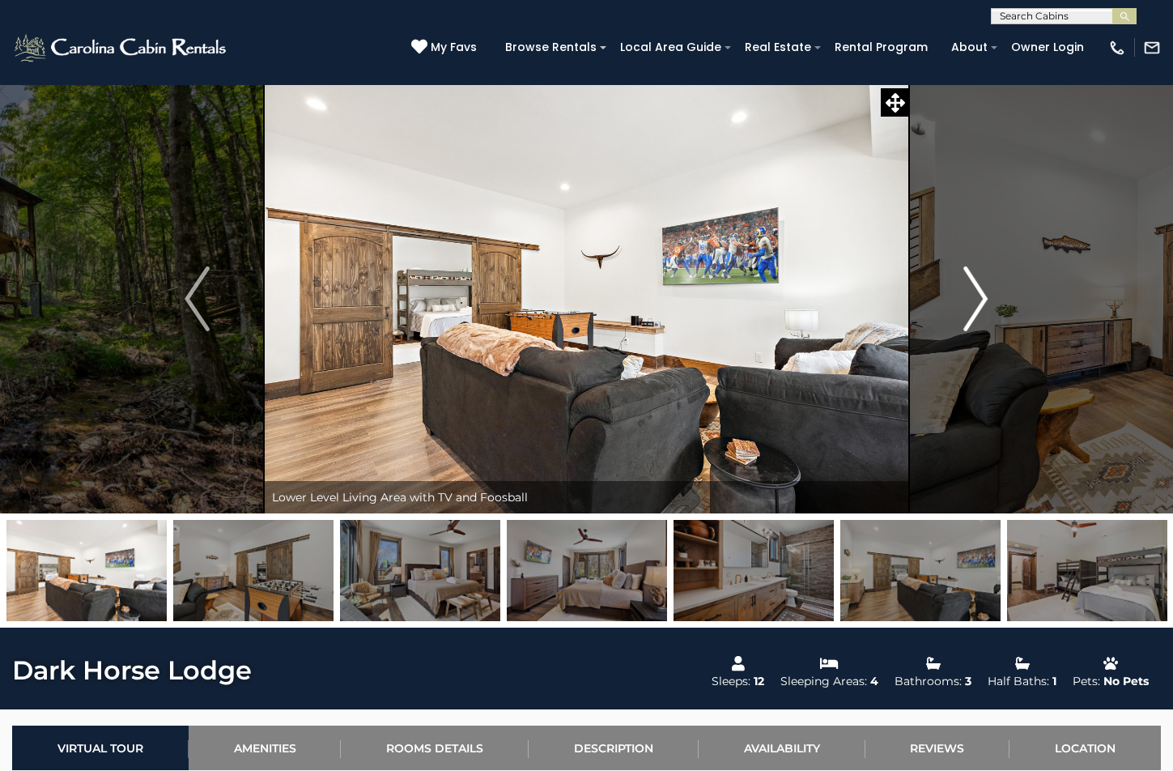
click at [975, 302] on img "Next" at bounding box center [975, 298] width 24 height 65
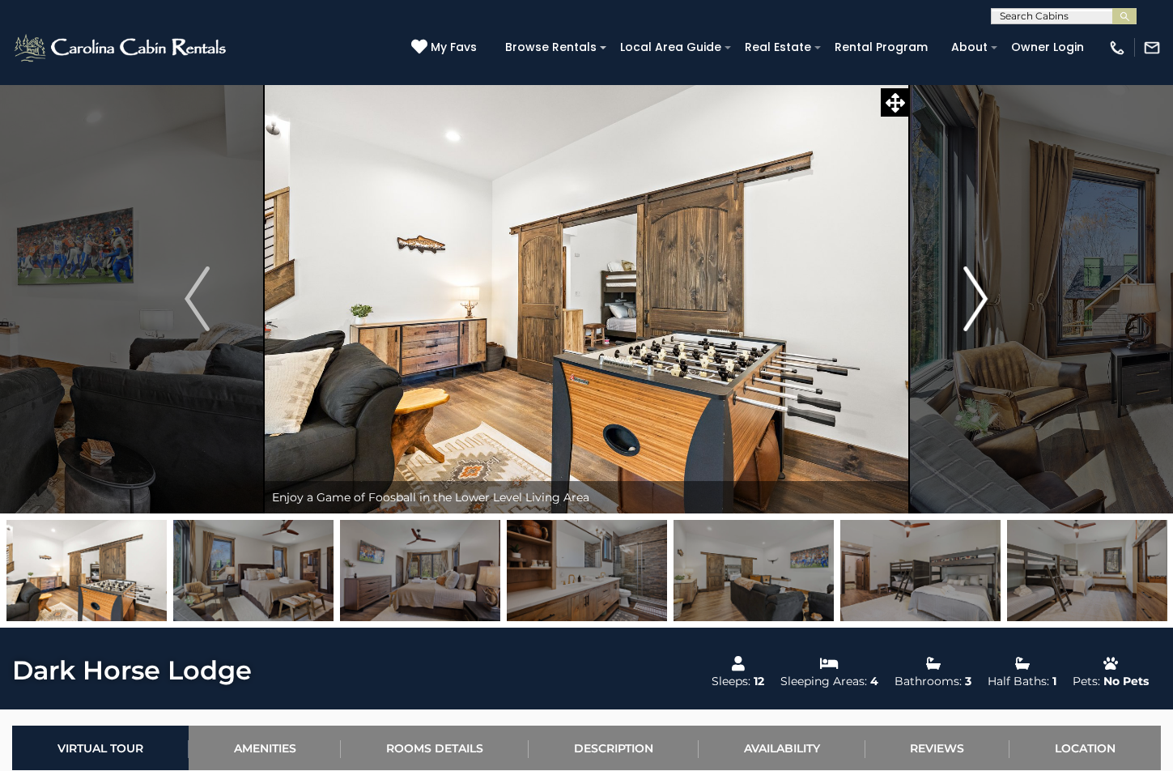
click at [975, 302] on img "Next" at bounding box center [975, 298] width 24 height 65
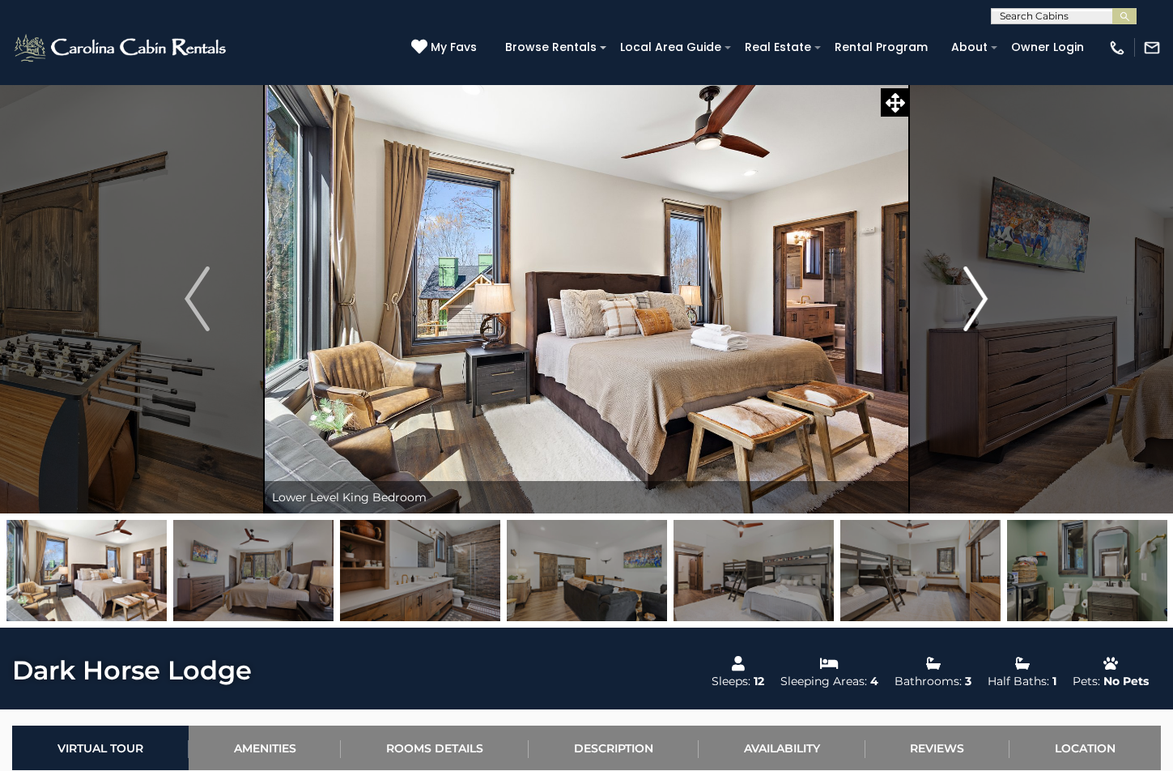
click at [975, 302] on img "Next" at bounding box center [975, 298] width 24 height 65
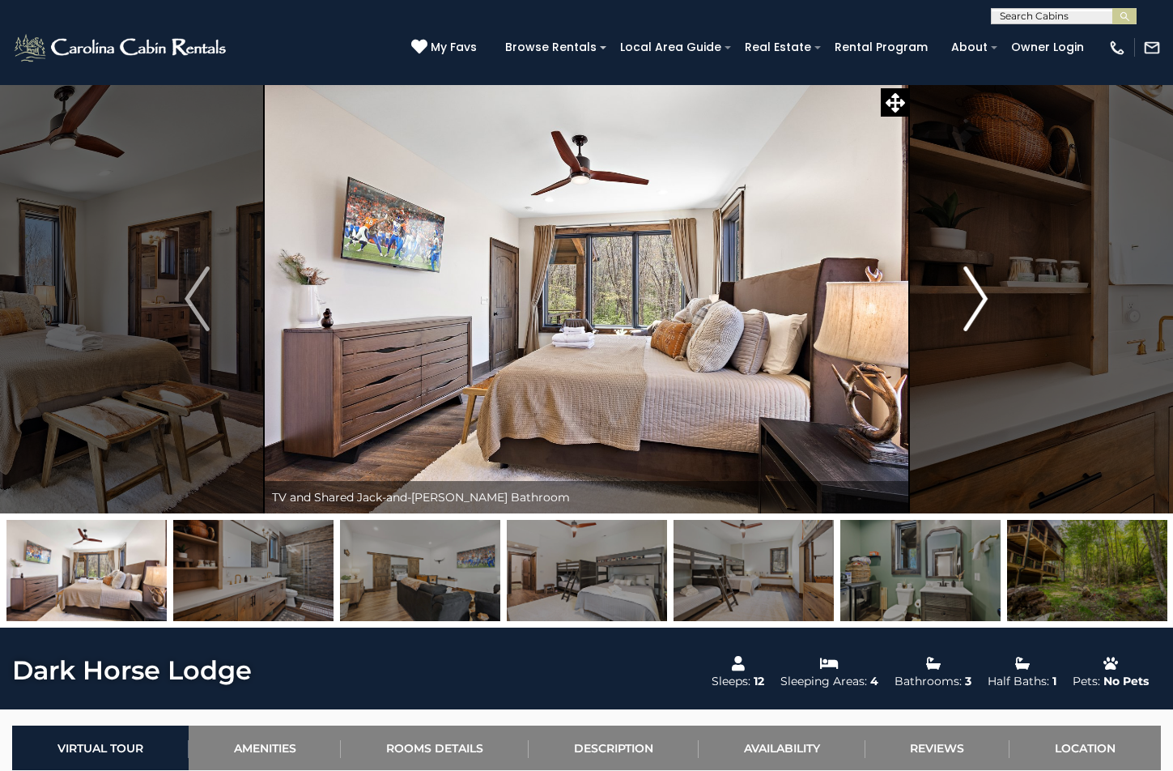
click at [975, 302] on img "Next" at bounding box center [975, 298] width 24 height 65
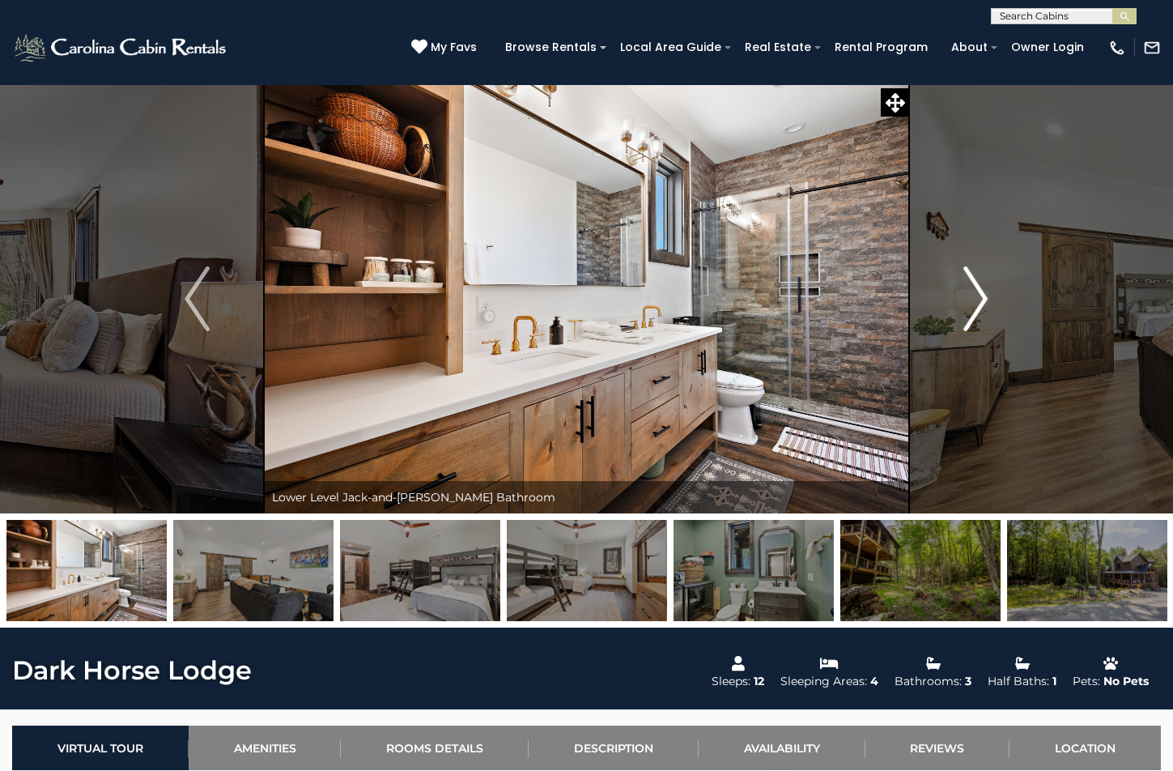
click at [975, 302] on img "Next" at bounding box center [975, 298] width 24 height 65
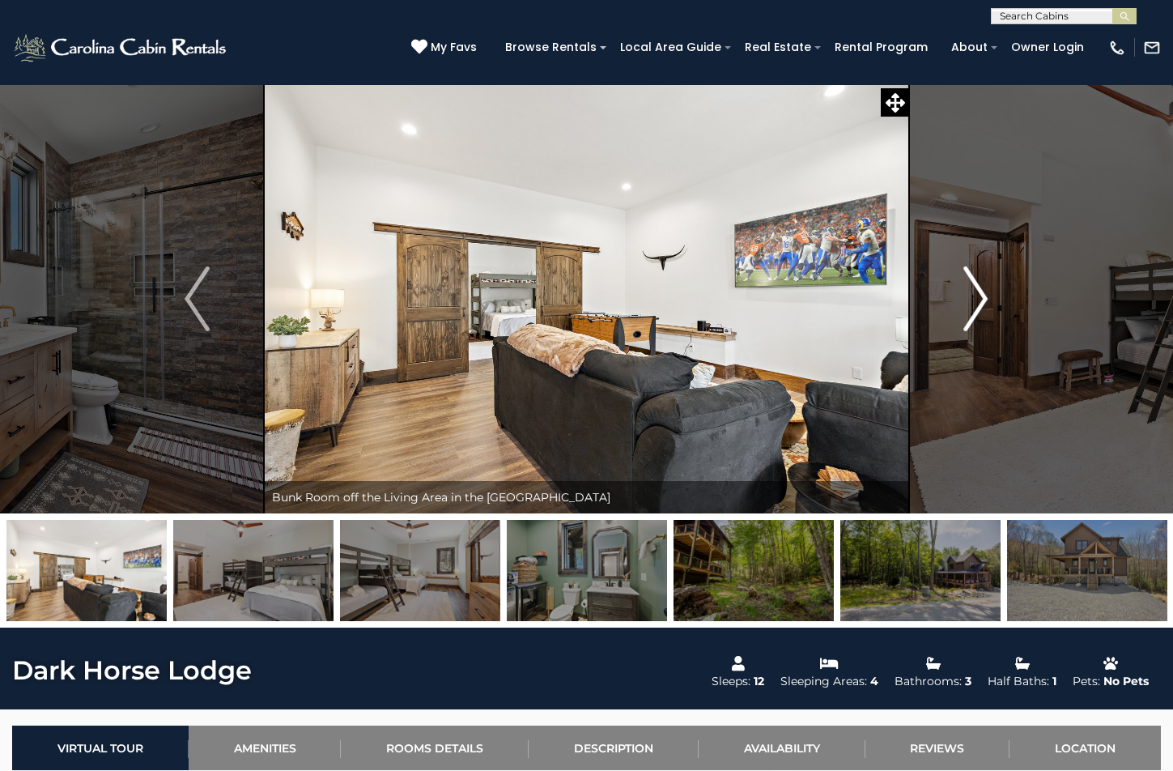
click at [975, 302] on img "Next" at bounding box center [975, 298] width 24 height 65
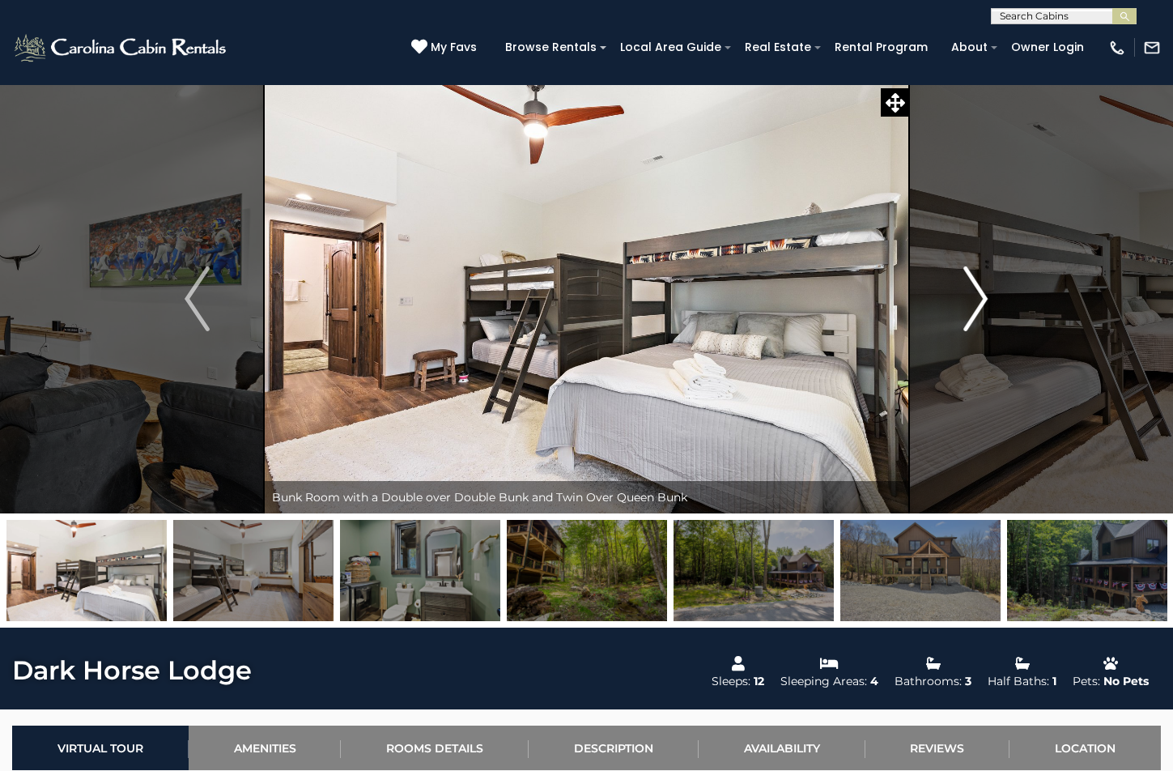
click at [975, 302] on img "Next" at bounding box center [975, 298] width 24 height 65
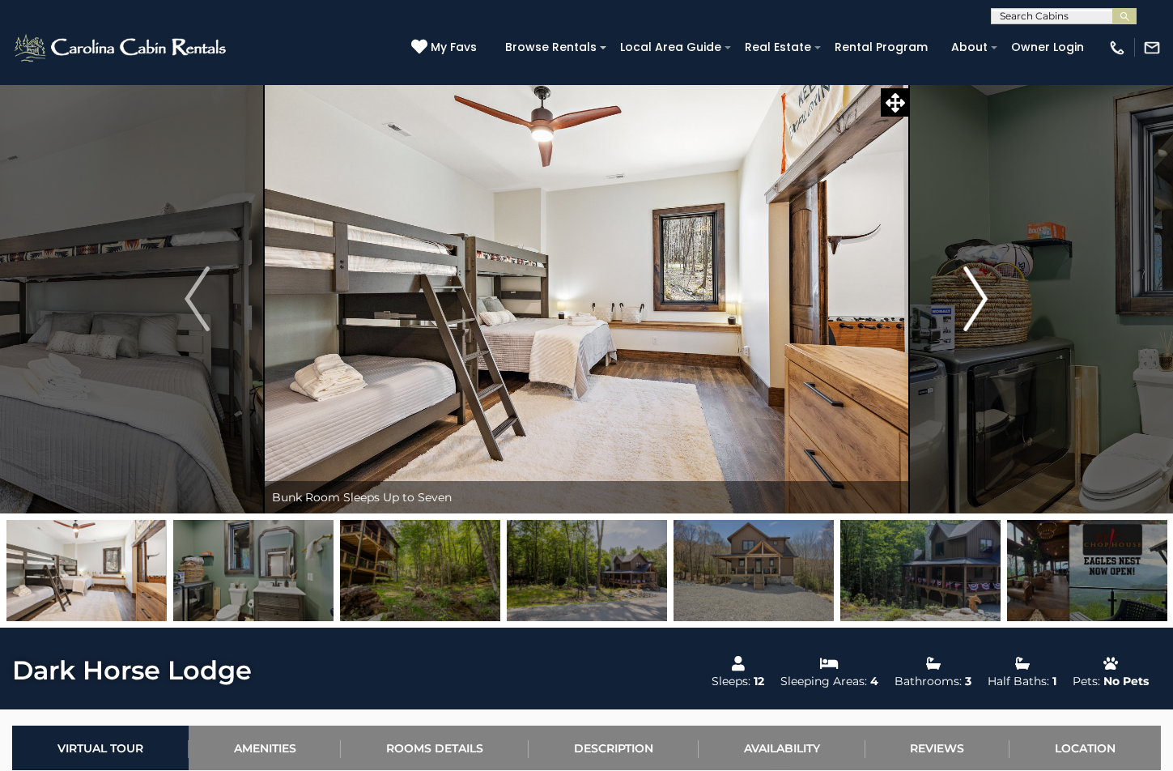
click at [975, 302] on img "Next" at bounding box center [975, 298] width 24 height 65
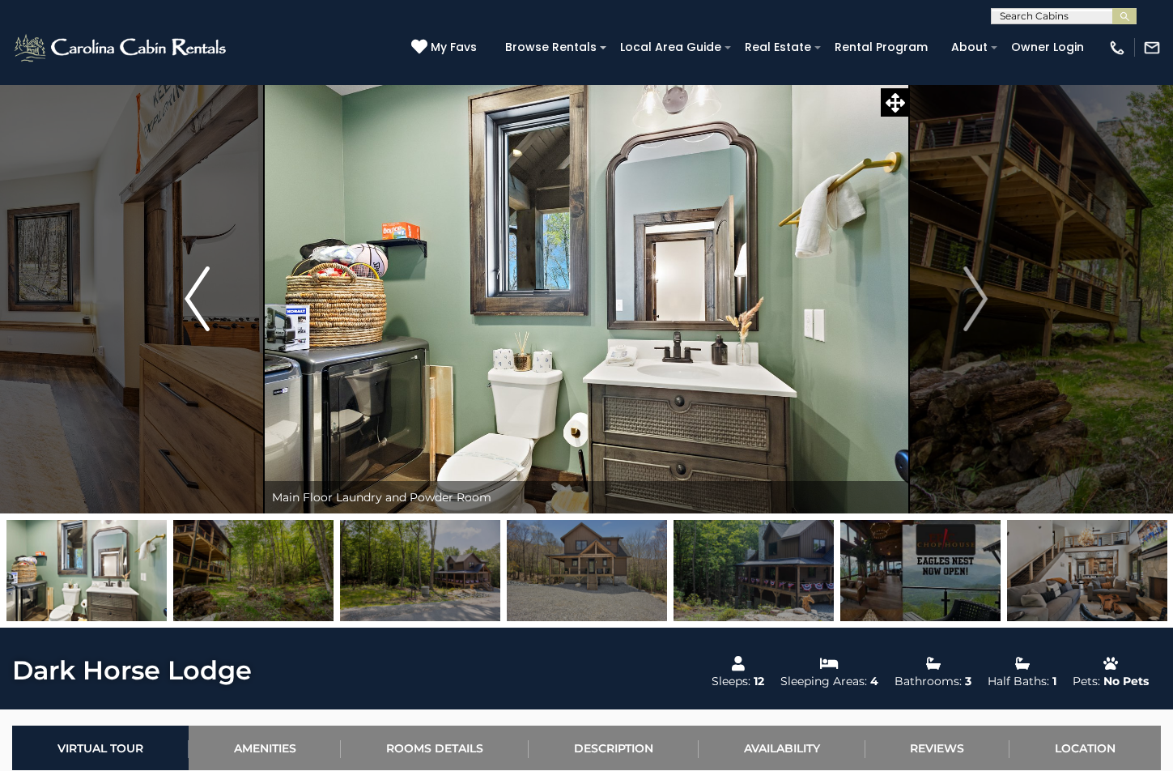
click at [196, 296] on img "Previous" at bounding box center [197, 298] width 24 height 65
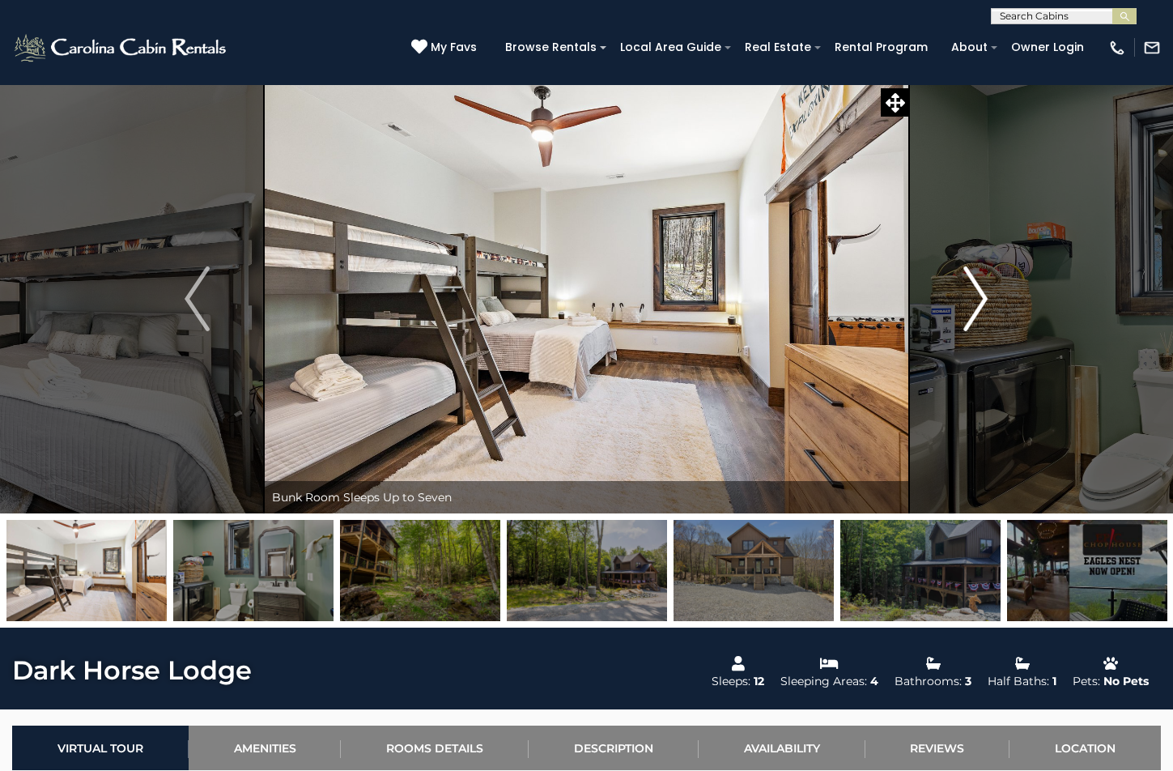
click at [979, 293] on img "Next" at bounding box center [975, 298] width 24 height 65
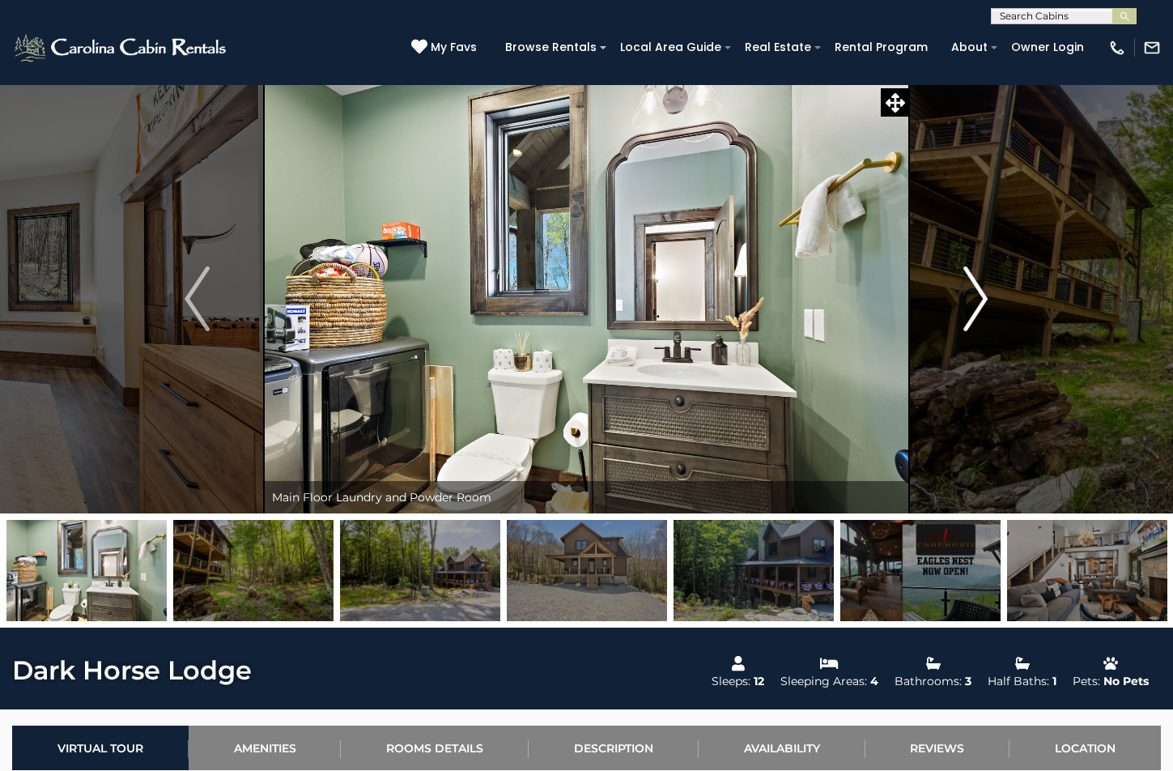
click at [979, 293] on img "Next" at bounding box center [975, 298] width 24 height 65
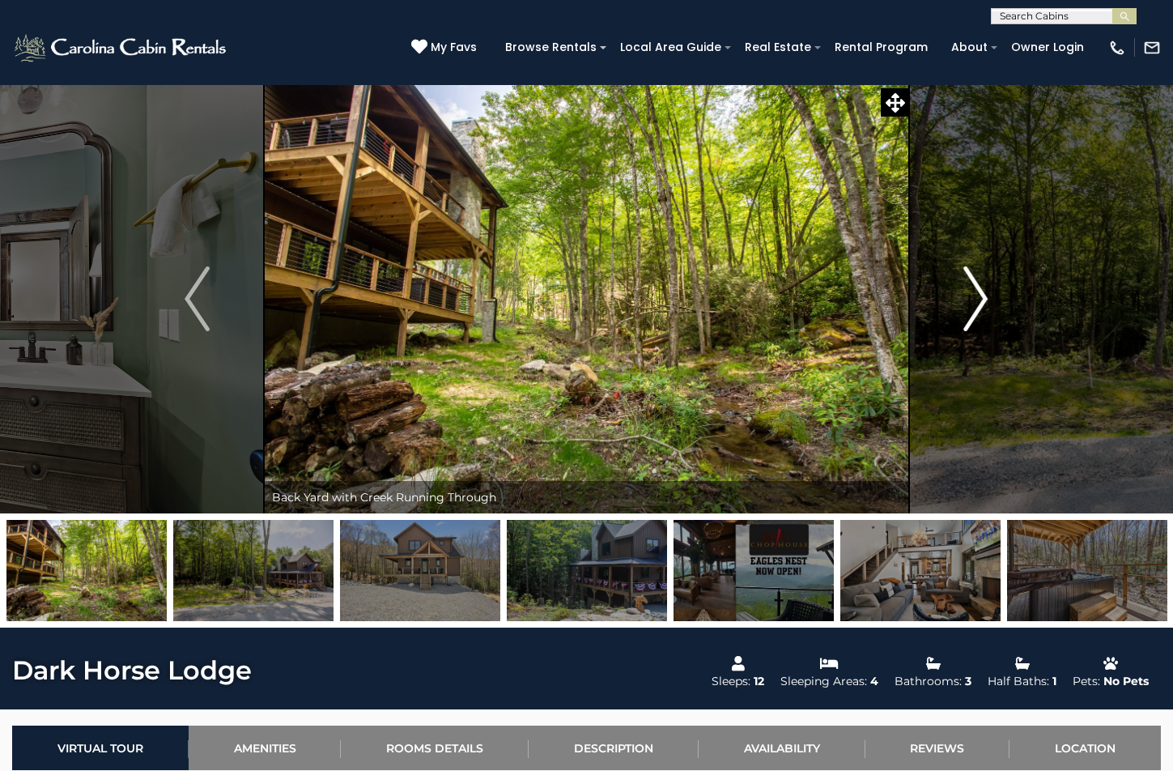
click at [979, 293] on img "Next" at bounding box center [975, 298] width 24 height 65
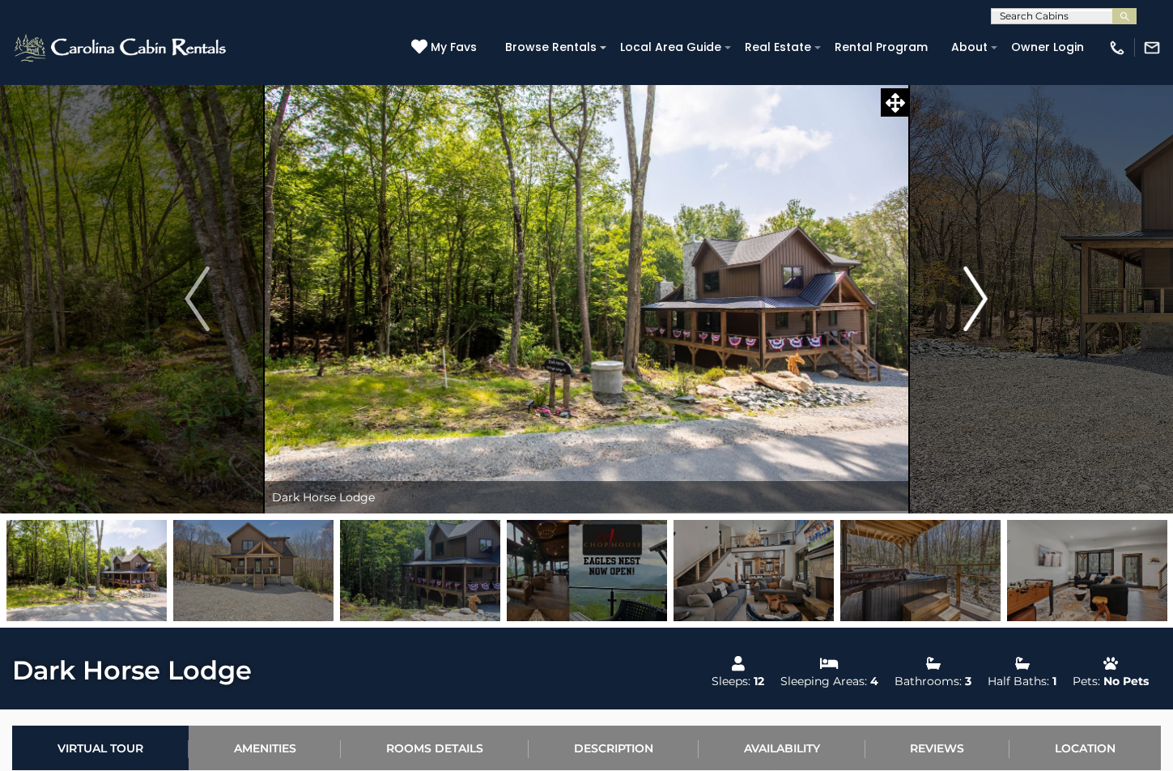
click at [979, 293] on img "Next" at bounding box center [975, 298] width 24 height 65
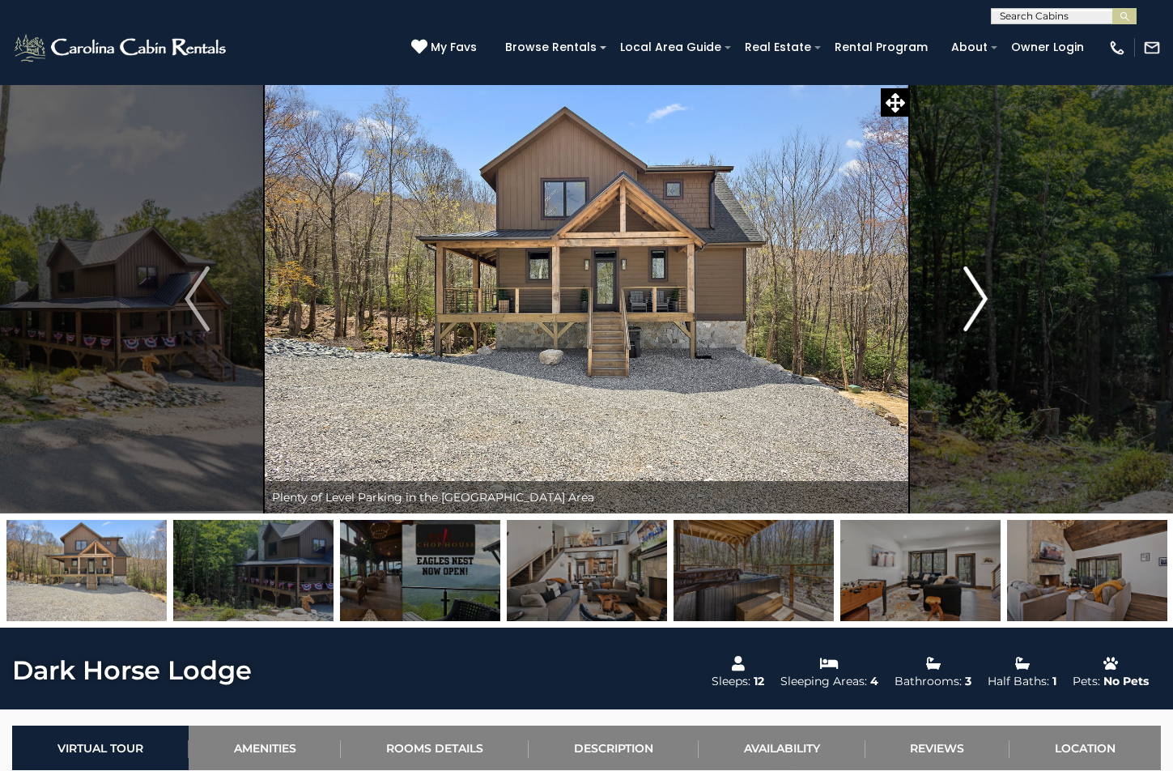
click at [980, 297] on img "Next" at bounding box center [975, 298] width 24 height 65
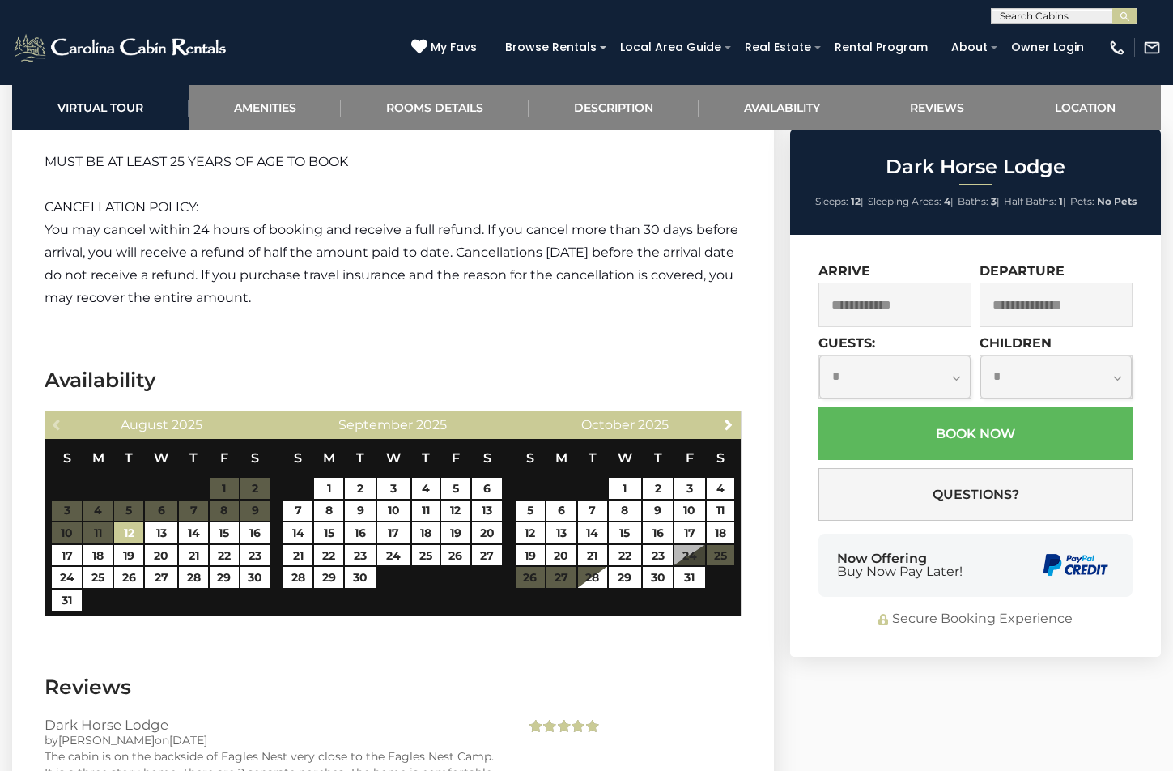
scroll to position [3078, 0]
click at [727, 417] on span "Next" at bounding box center [728, 423] width 13 height 13
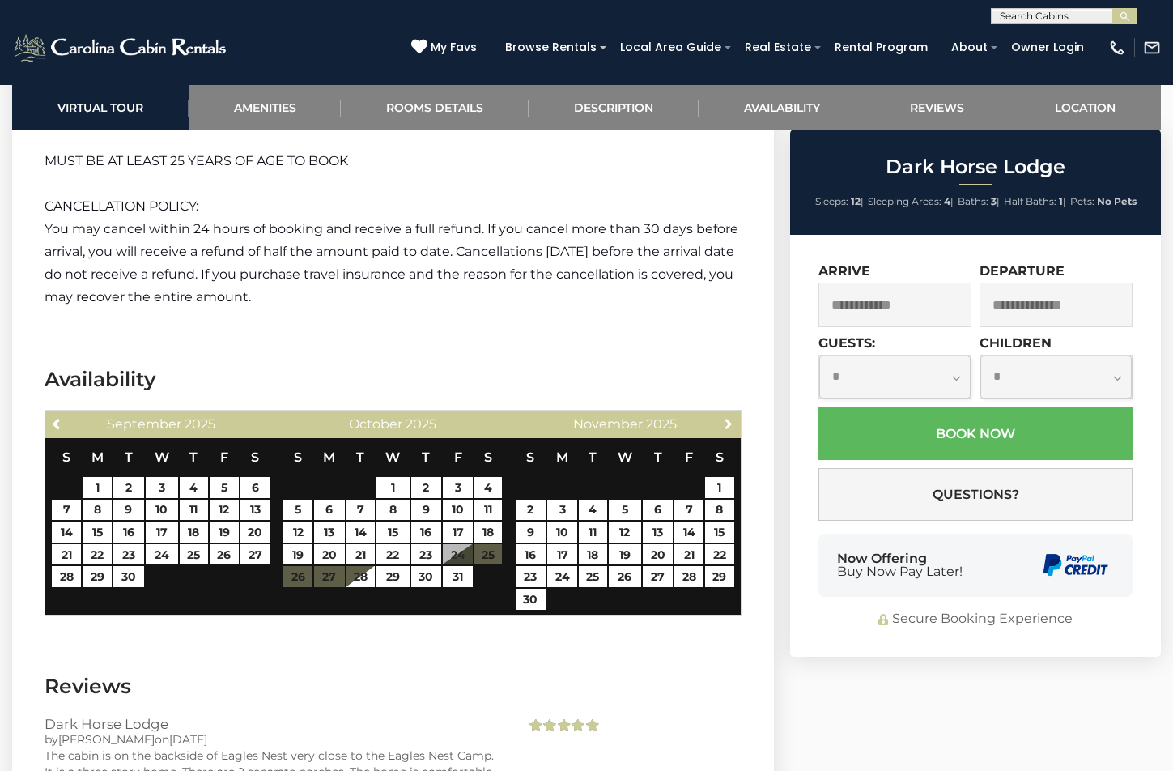
click at [727, 417] on span "Next" at bounding box center [728, 423] width 13 height 13
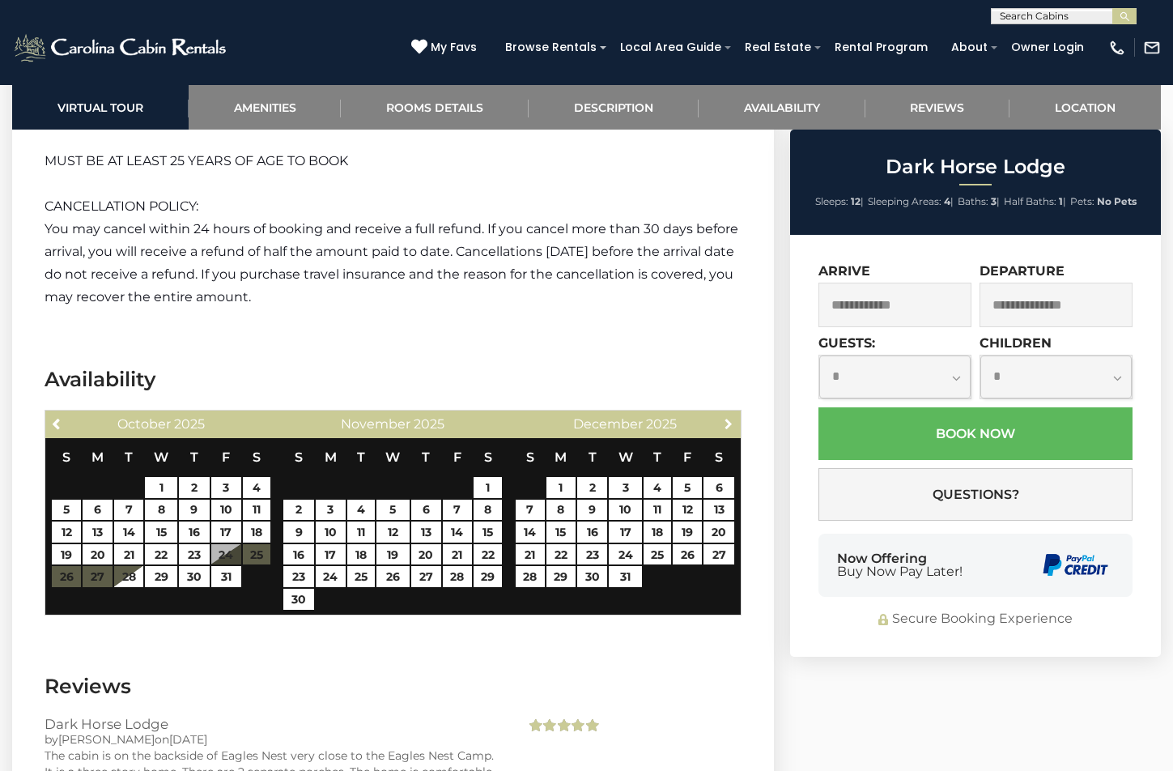
click at [727, 417] on span "Next" at bounding box center [728, 423] width 13 height 13
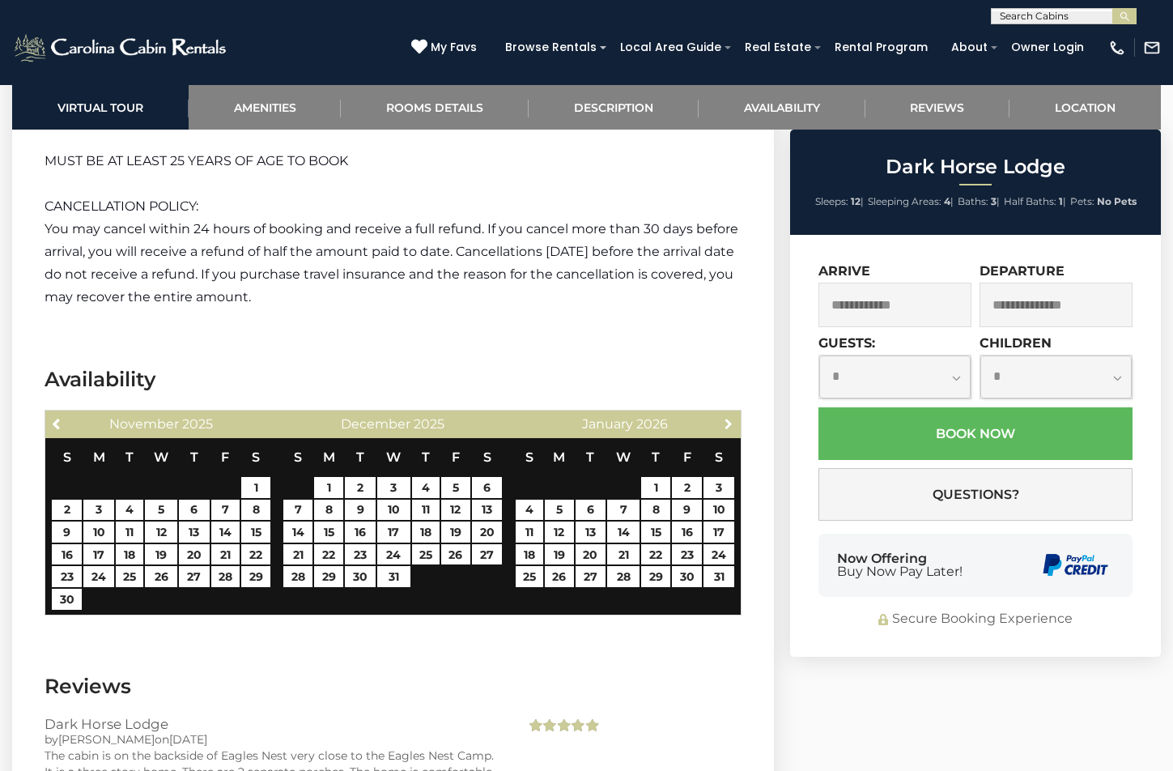
click at [727, 417] on span "Next" at bounding box center [728, 423] width 13 height 13
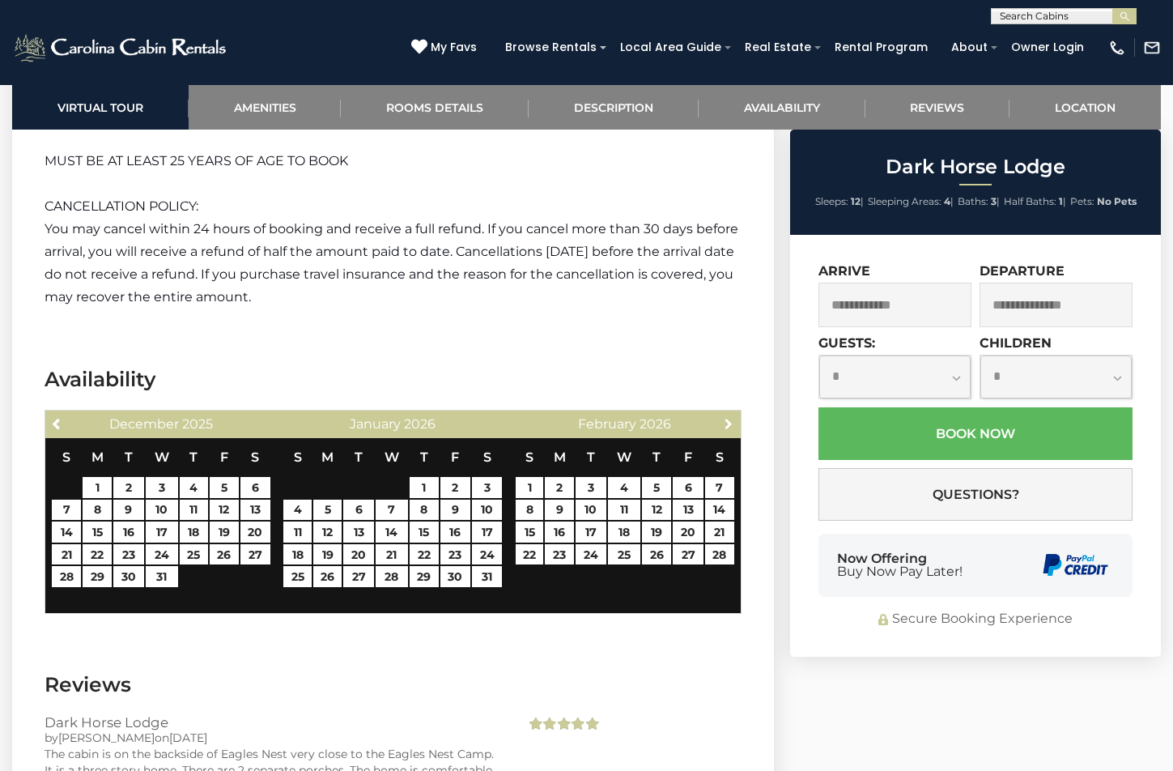
click at [727, 417] on span "Next" at bounding box center [728, 423] width 13 height 13
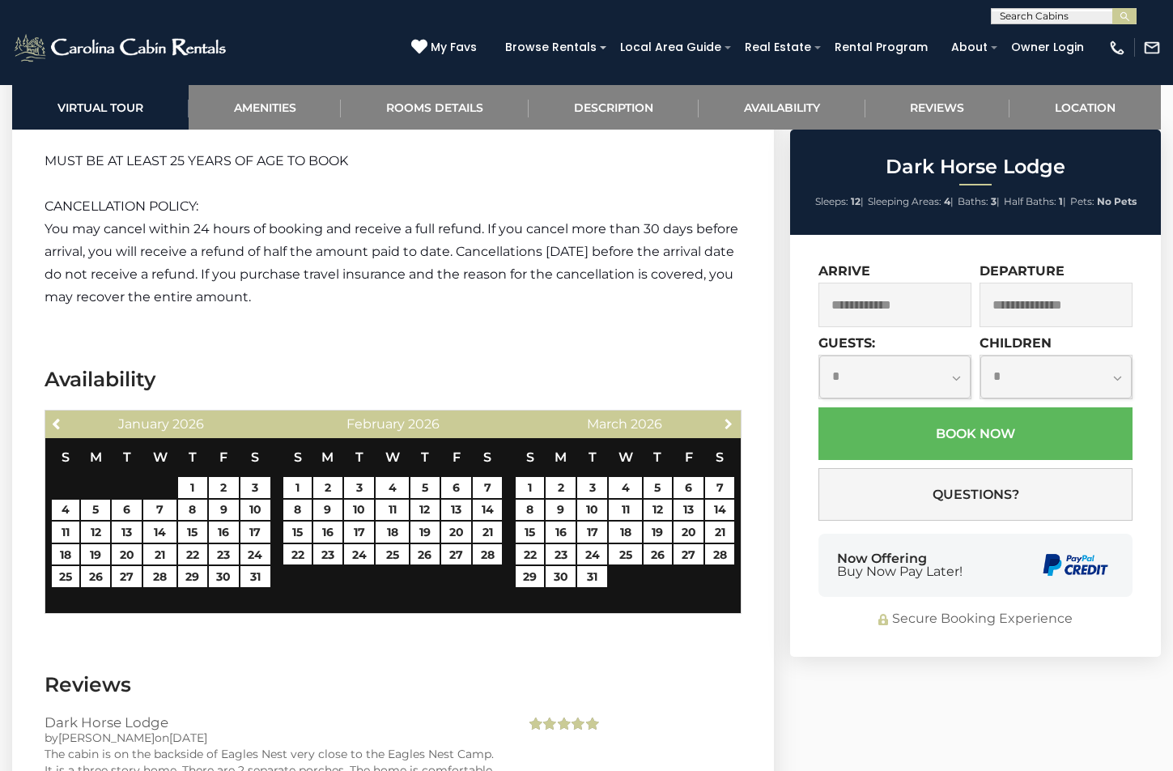
click at [727, 417] on span "Next" at bounding box center [728, 423] width 13 height 13
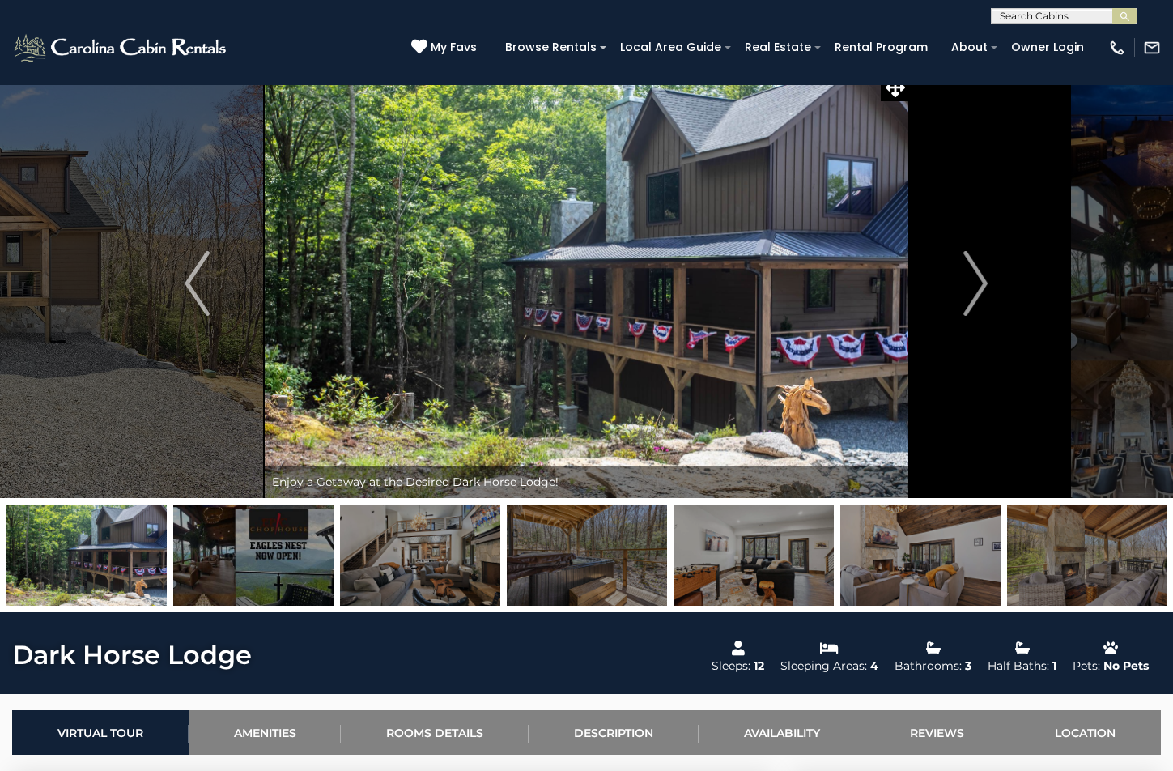
scroll to position [0, 0]
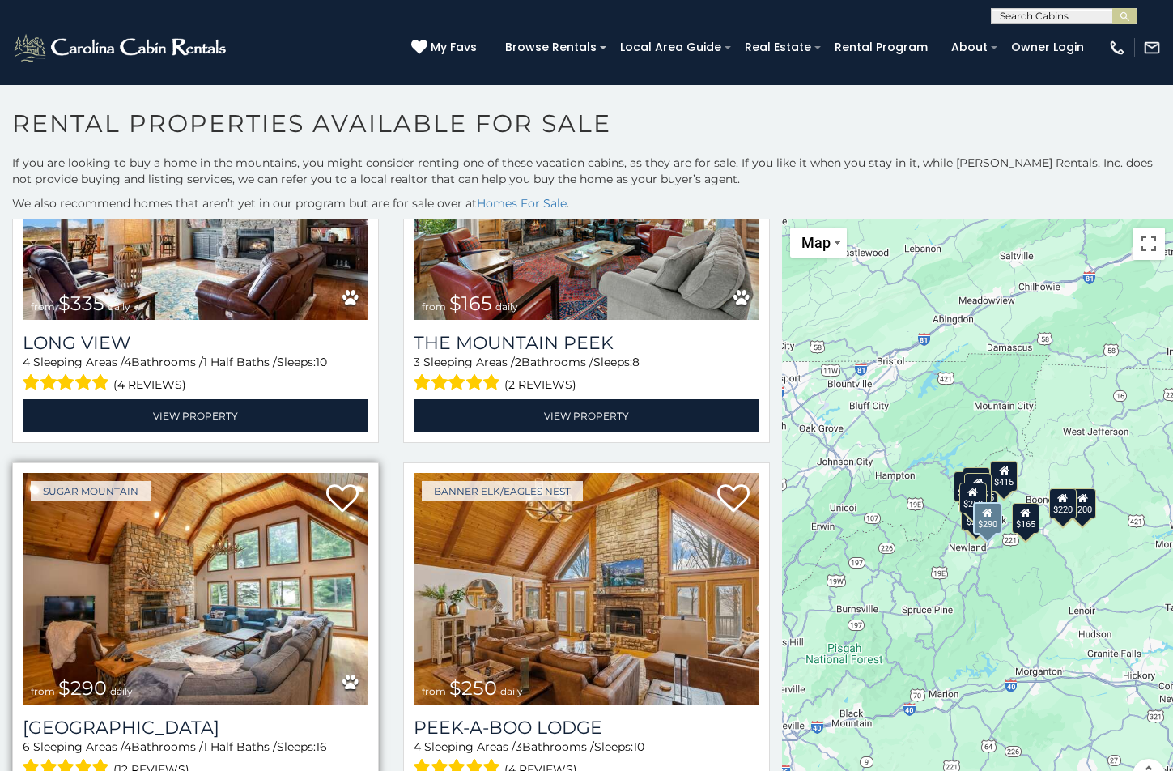
scroll to position [17, 0]
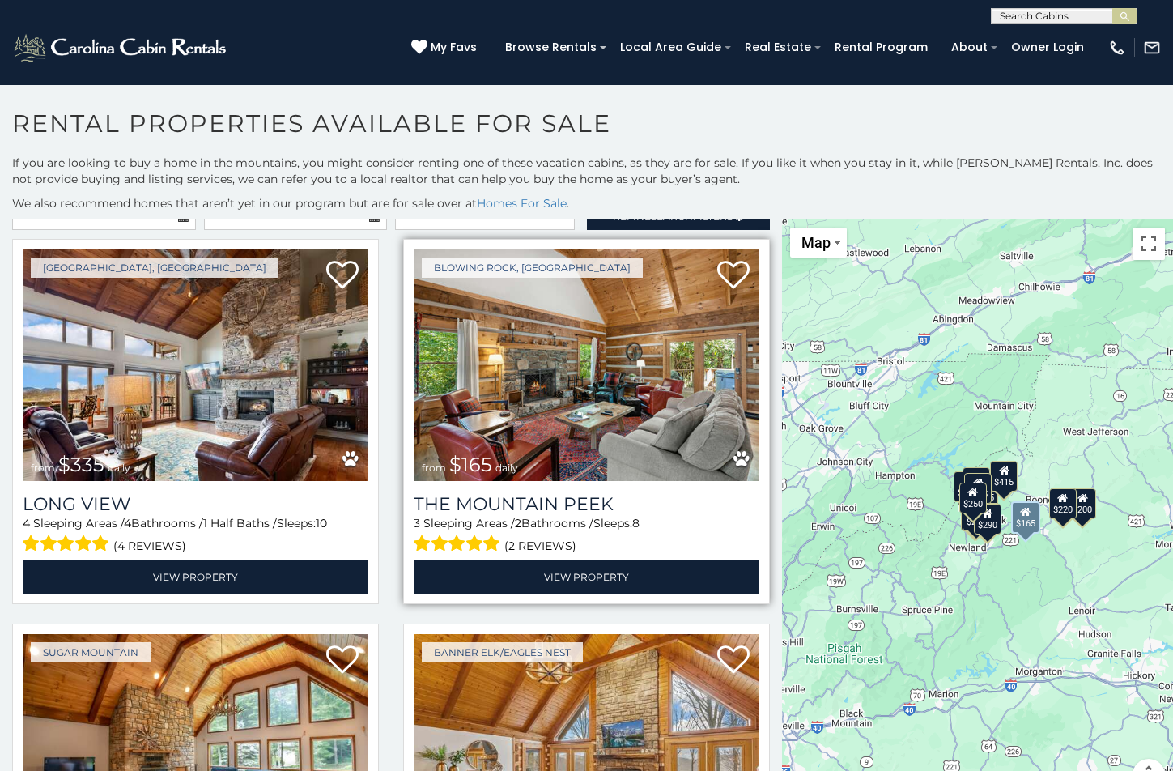
click at [505, 414] on img at bounding box center [587, 364] width 346 height 231
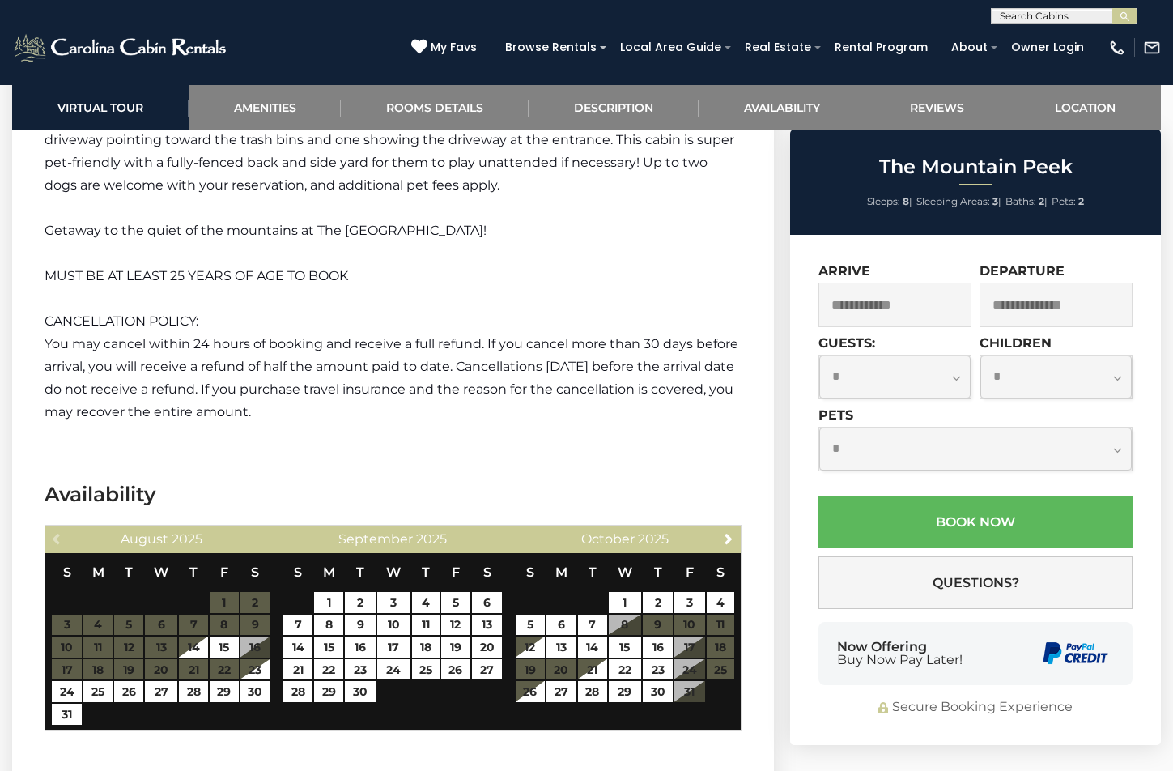
scroll to position [2705, 0]
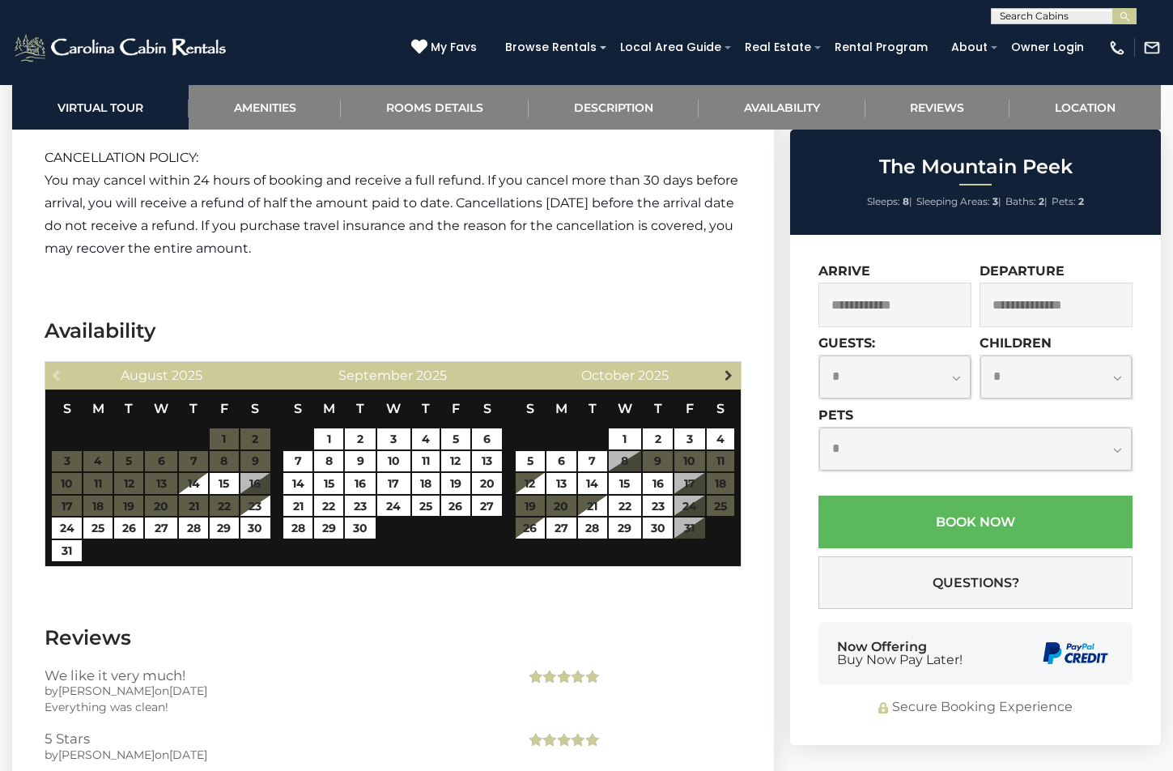
click at [724, 368] on span "Next" at bounding box center [728, 374] width 13 height 13
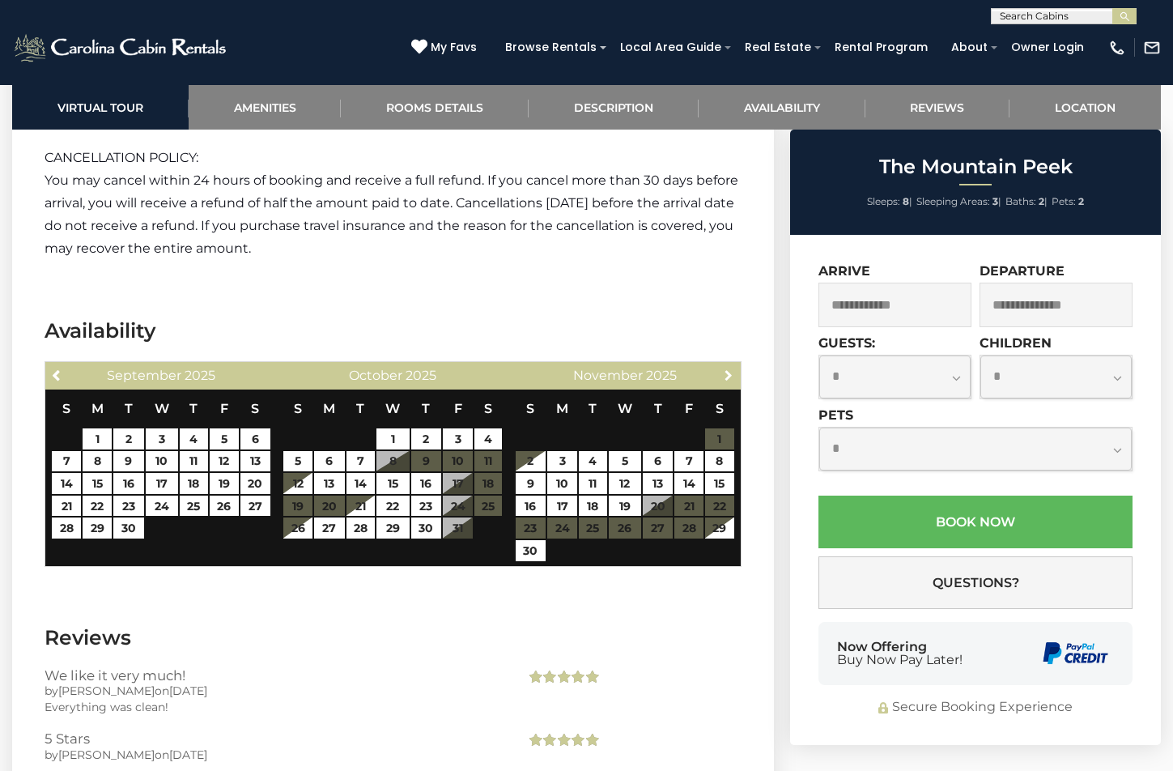
click at [724, 368] on span "Next" at bounding box center [728, 374] width 13 height 13
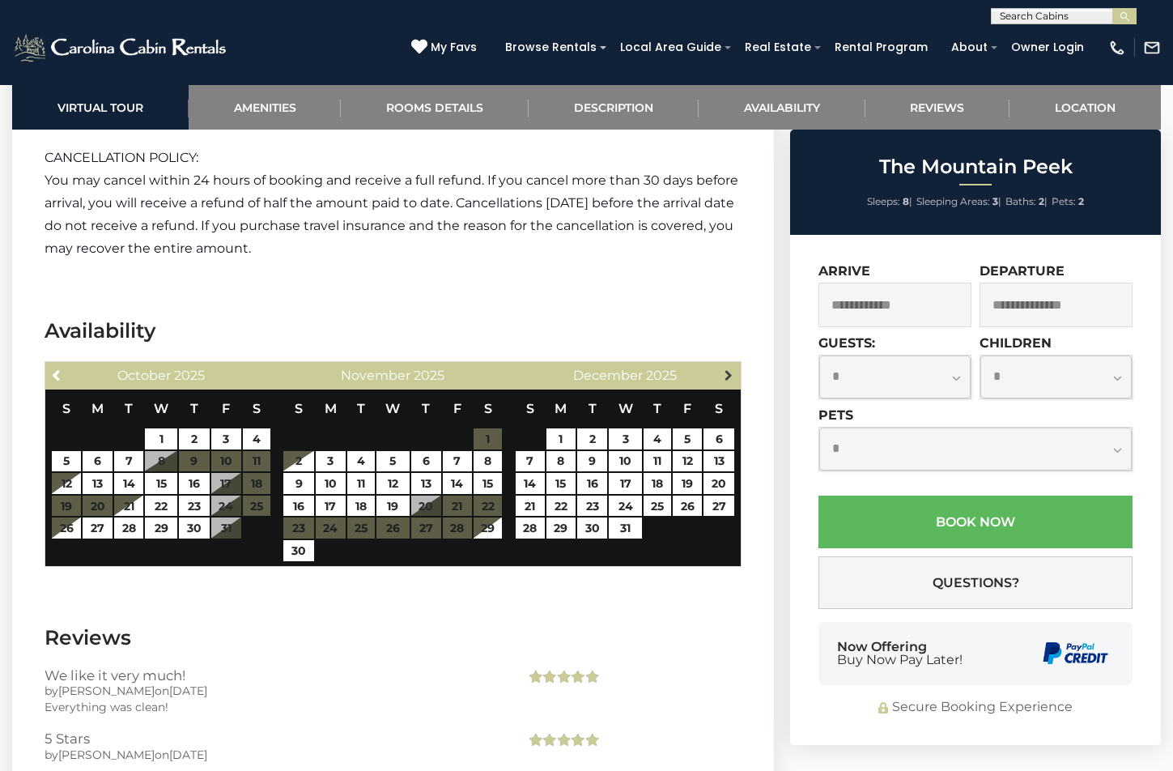
click at [729, 368] on span "Next" at bounding box center [728, 374] width 13 height 13
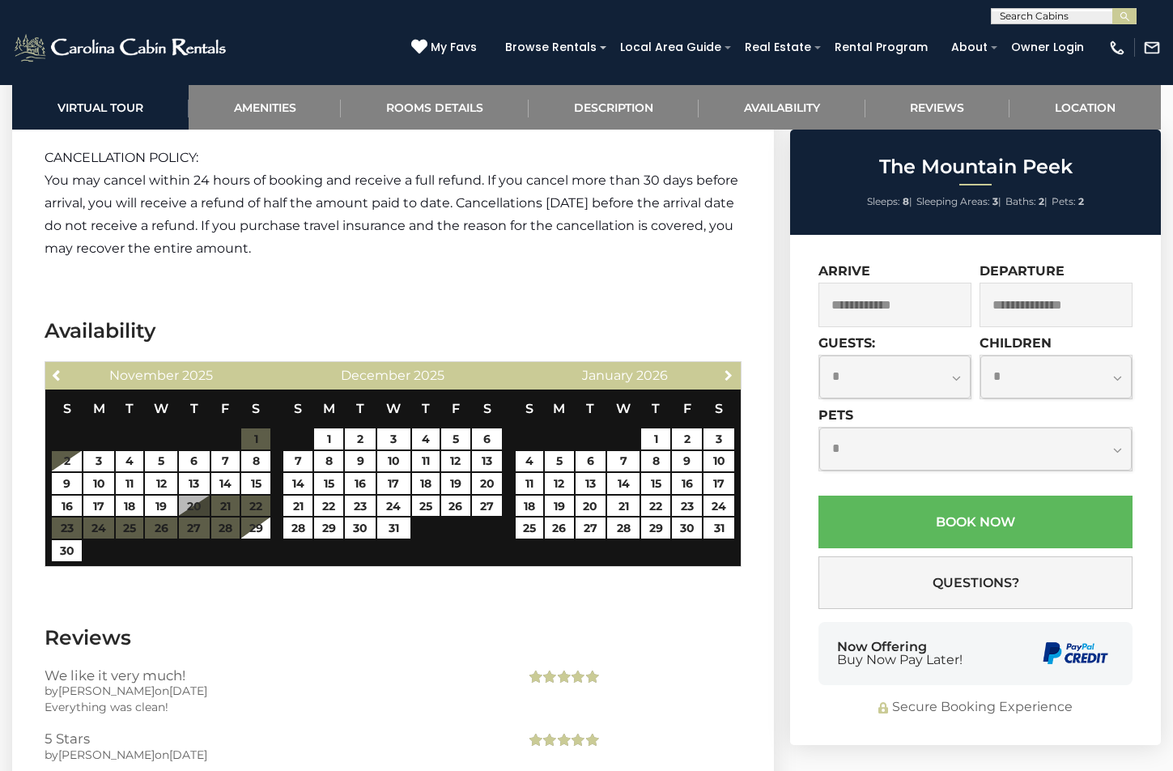
click at [729, 368] on span "Next" at bounding box center [728, 374] width 13 height 13
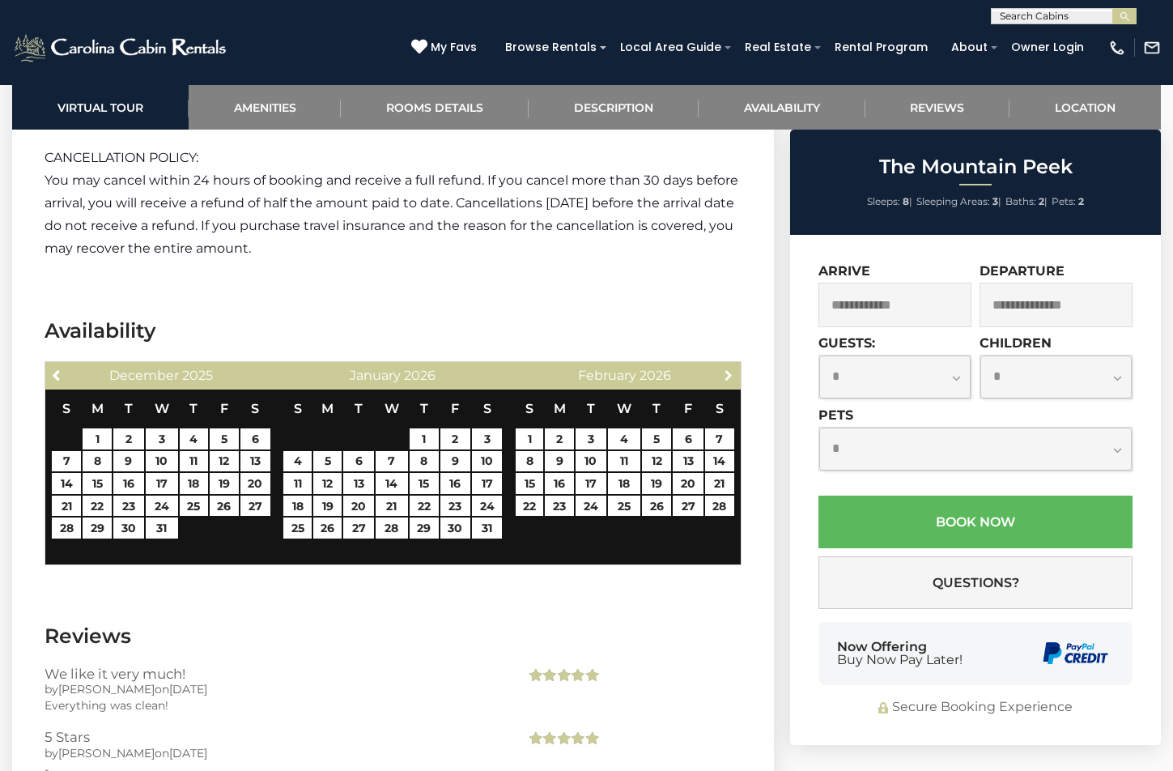
click at [729, 368] on span "Next" at bounding box center [728, 374] width 13 height 13
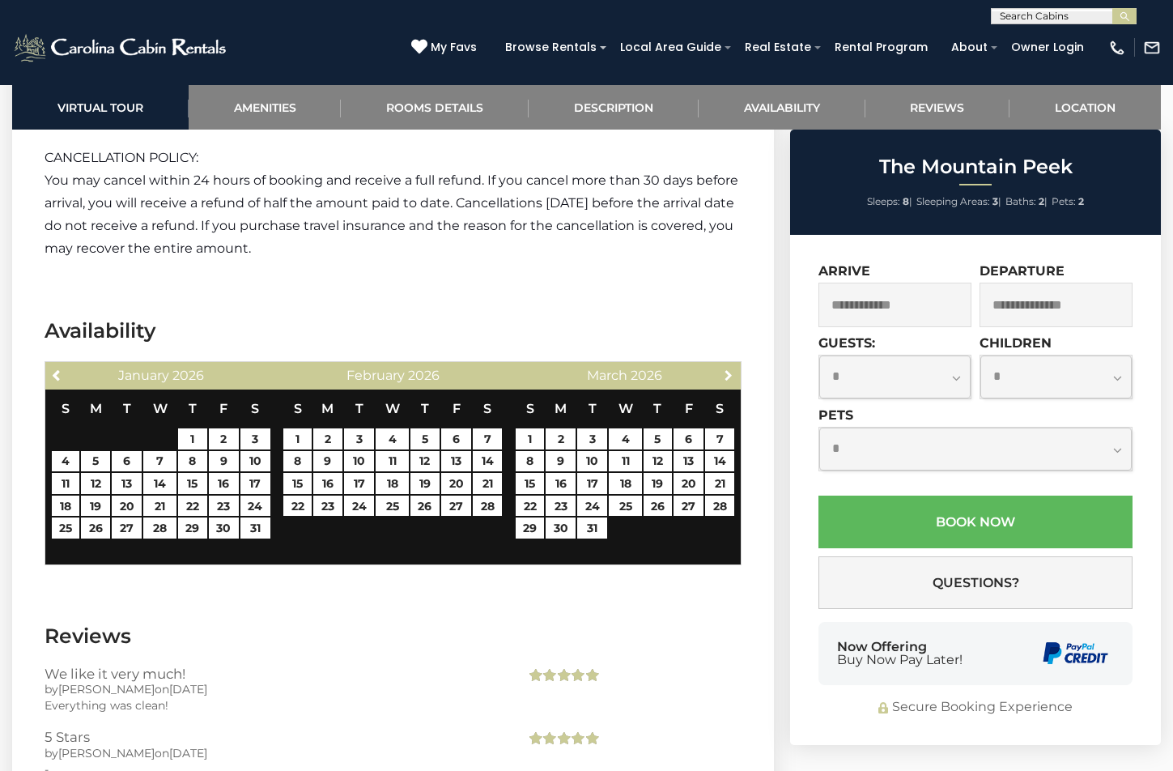
click at [729, 368] on span "Next" at bounding box center [728, 374] width 13 height 13
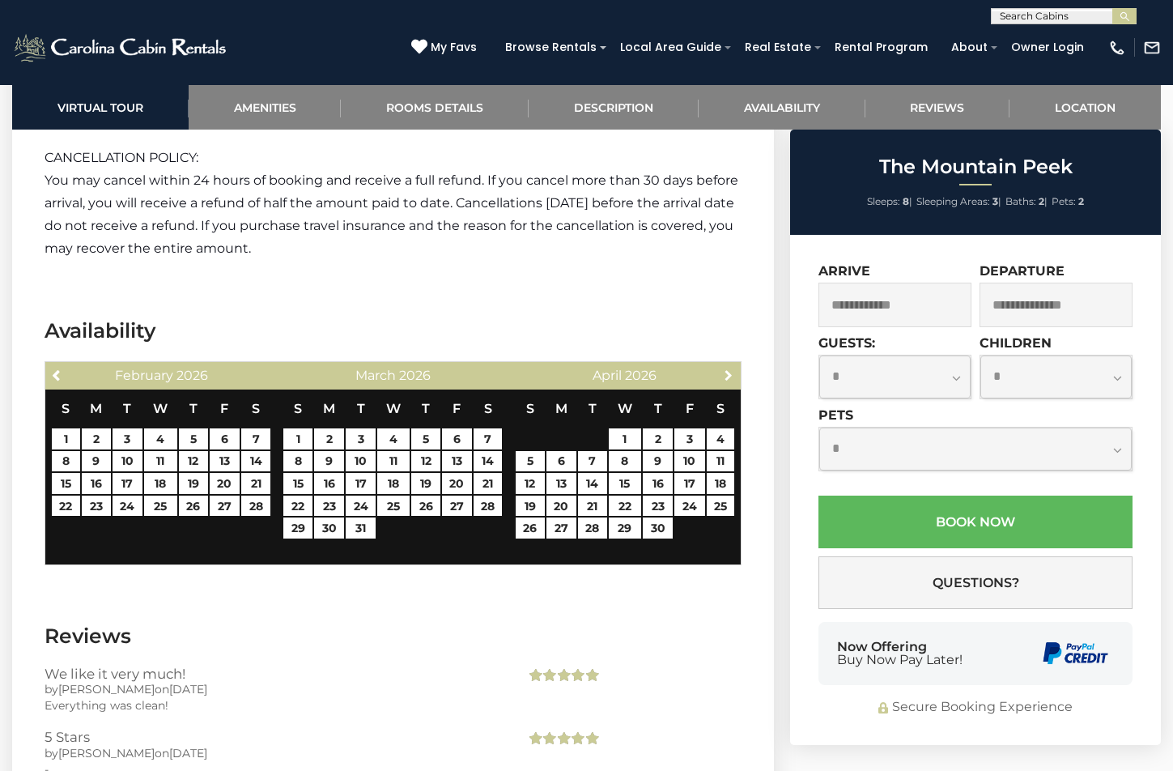
click at [729, 368] on span "Next" at bounding box center [728, 374] width 13 height 13
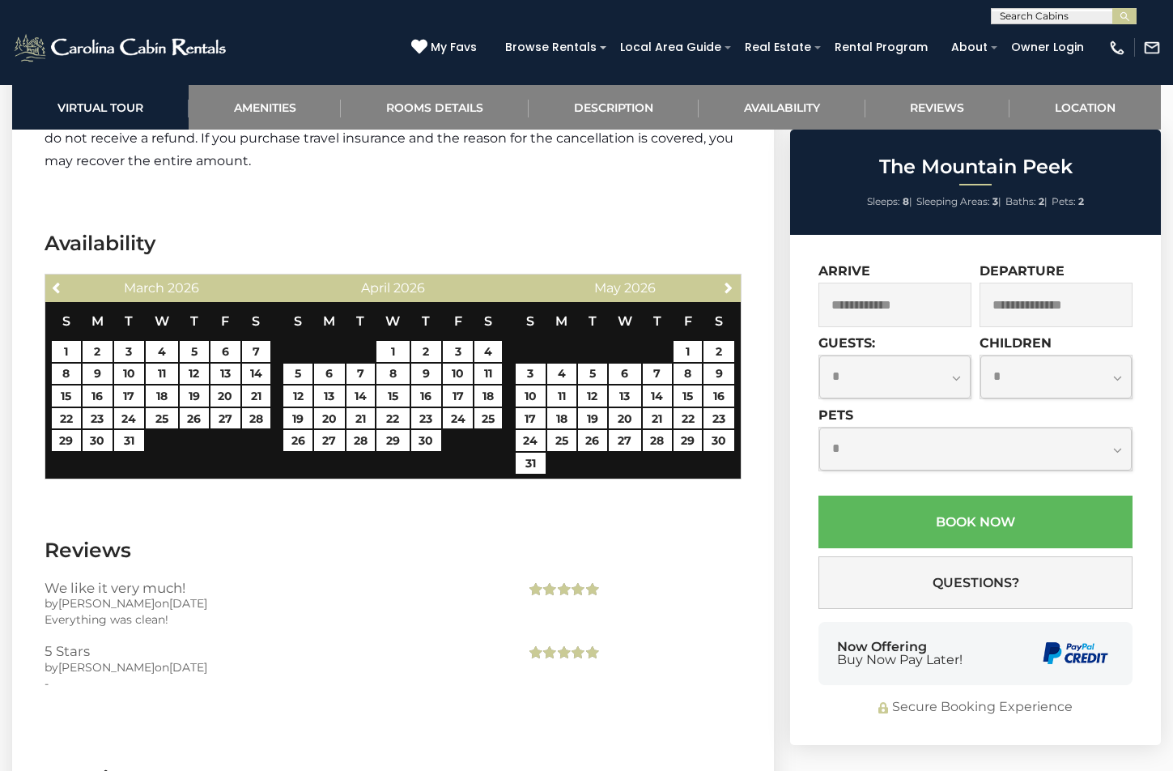
scroll to position [2420, 0]
